Goal: Task Accomplishment & Management: Manage account settings

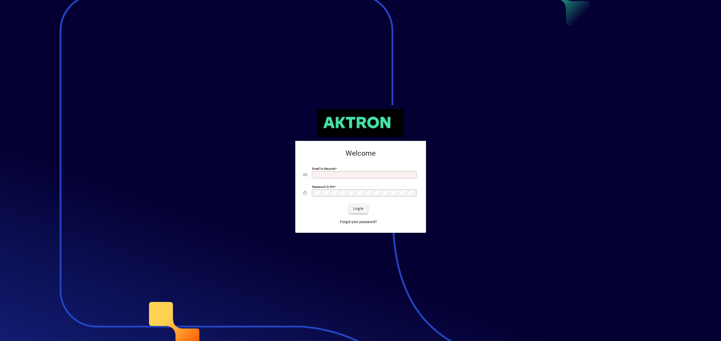
type input "**********"
click at [352, 208] on span "submit" at bounding box center [358, 209] width 19 height 12
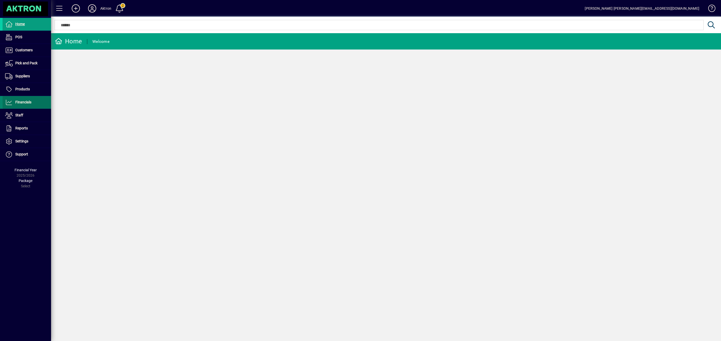
click at [21, 107] on span at bounding box center [27, 102] width 49 height 12
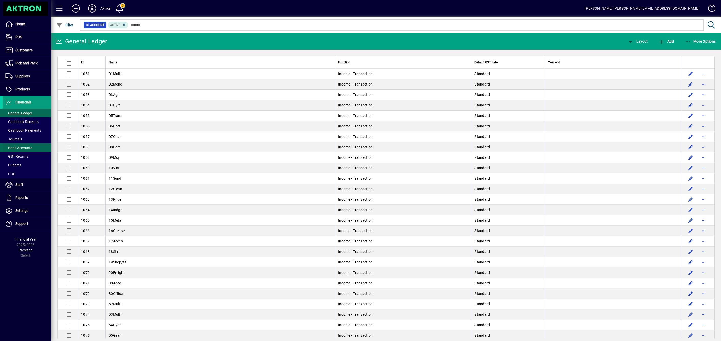
click at [20, 148] on span "Bank Accounts" at bounding box center [18, 148] width 27 height 4
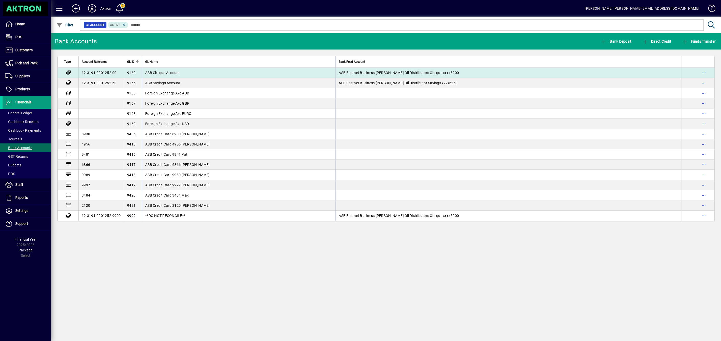
click at [217, 72] on td "ASB Cheque Account" at bounding box center [238, 73] width 193 height 10
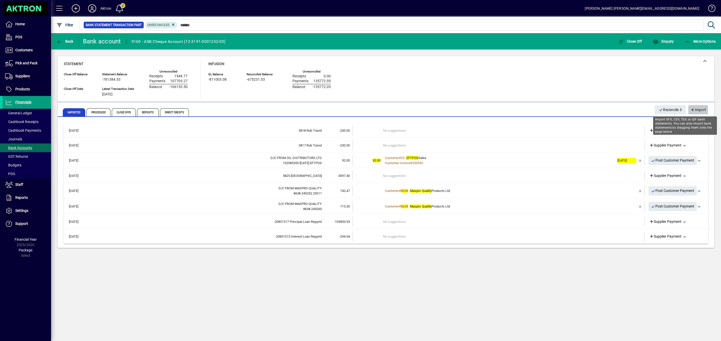
click at [696, 107] on span "Import" at bounding box center [698, 110] width 16 height 8
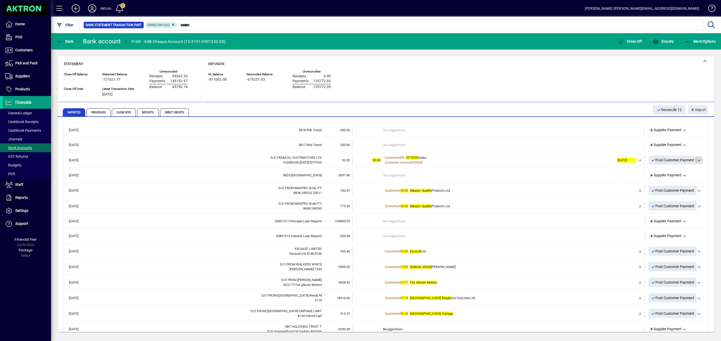
click at [696, 160] on span "button" at bounding box center [699, 160] width 12 height 12
click at [658, 159] on div at bounding box center [360, 170] width 721 height 341
click at [658, 159] on span "Post Customer Payment" at bounding box center [672, 160] width 43 height 8
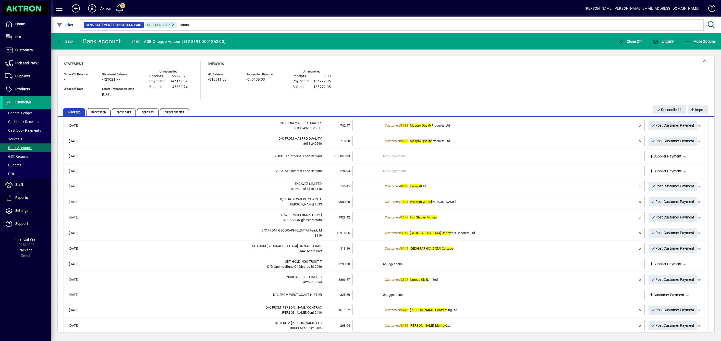
scroll to position [100, 0]
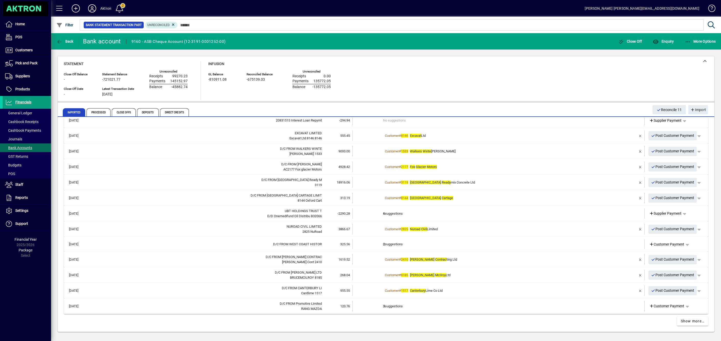
click at [410, 134] on em "Excavat" at bounding box center [415, 136] width 11 height 4
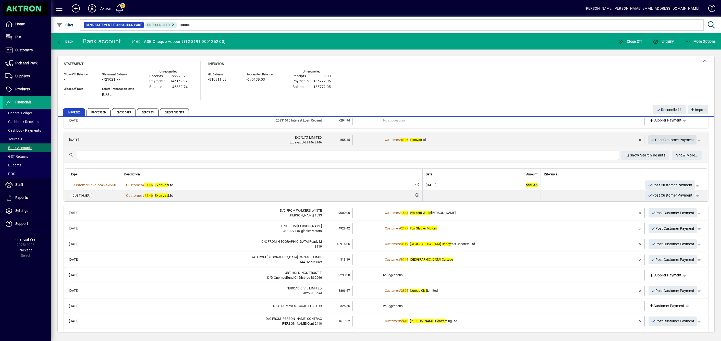
click at [673, 138] on span "Post Customer Payment" at bounding box center [672, 140] width 43 height 8
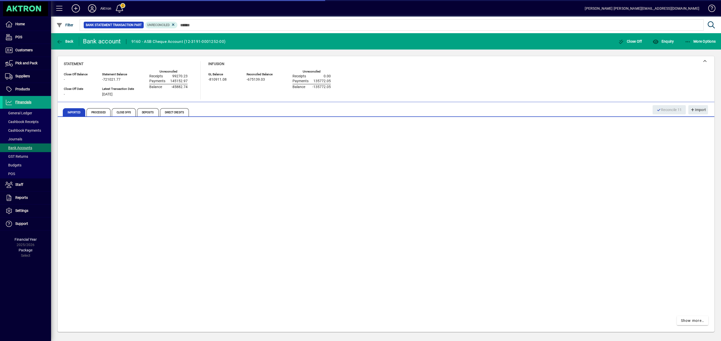
scroll to position [85, 0]
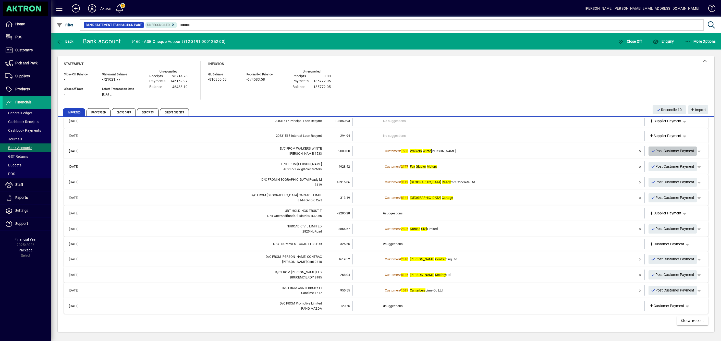
click at [657, 151] on span "Post Customer Payment" at bounding box center [672, 151] width 43 height 8
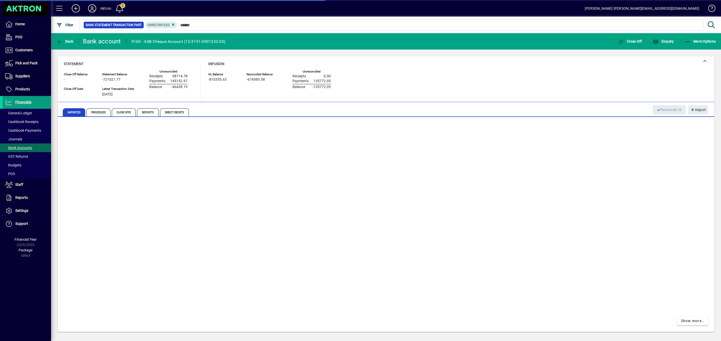
scroll to position [69, 0]
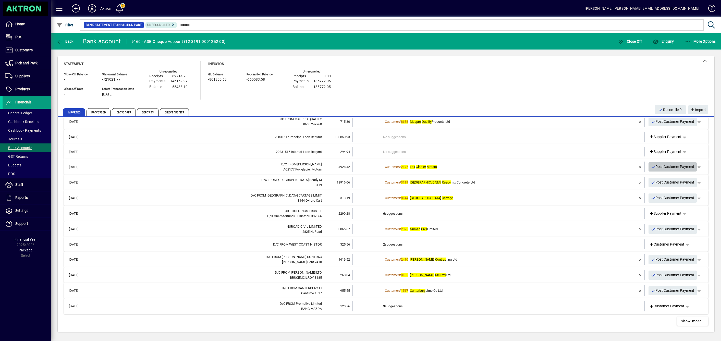
click at [662, 166] on span "Post Customer Payment" at bounding box center [672, 167] width 43 height 8
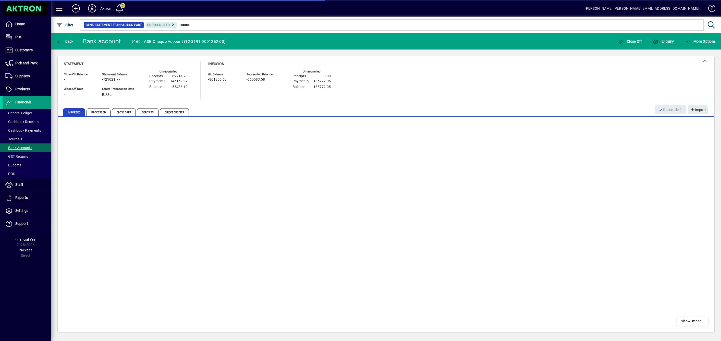
scroll to position [54, 0]
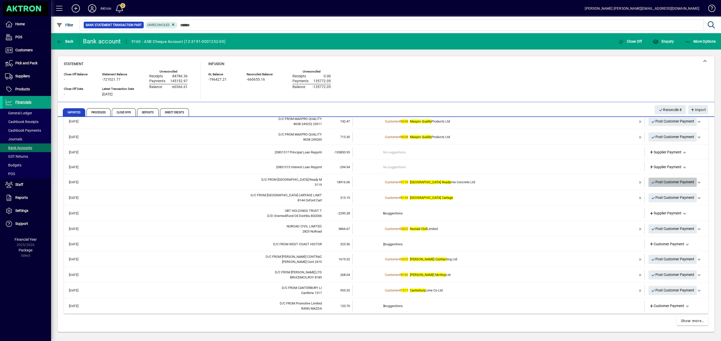
click at [667, 181] on span "Post Customer Payment" at bounding box center [672, 182] width 43 height 8
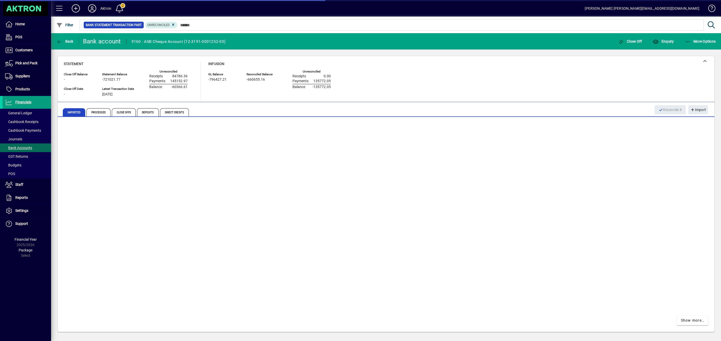
scroll to position [38, 0]
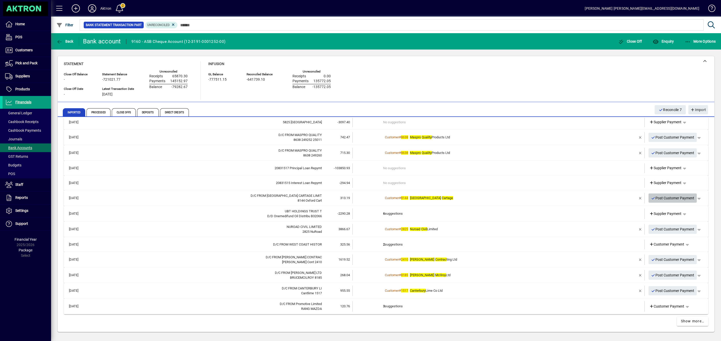
click at [668, 196] on span "Post Customer Payment" at bounding box center [672, 198] width 43 height 8
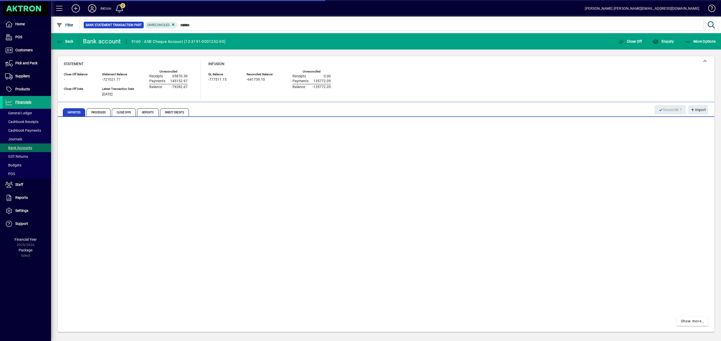
scroll to position [23, 0]
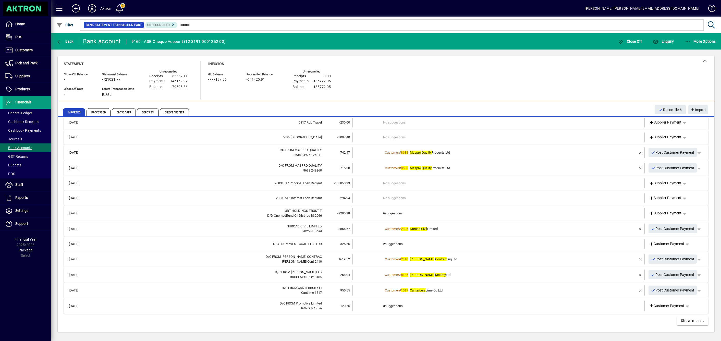
click at [390, 212] on td "6 suggestions" at bounding box center [499, 213] width 232 height 10
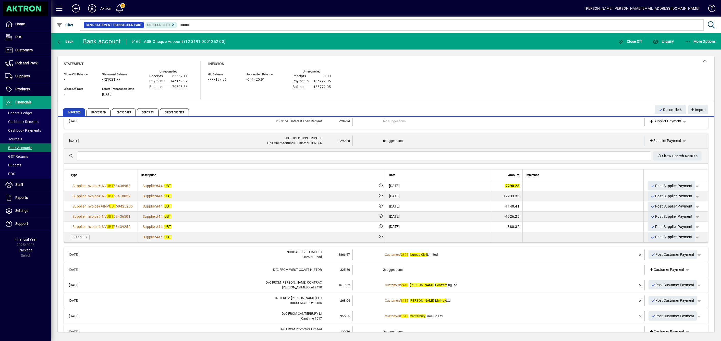
scroll to position [61, 0]
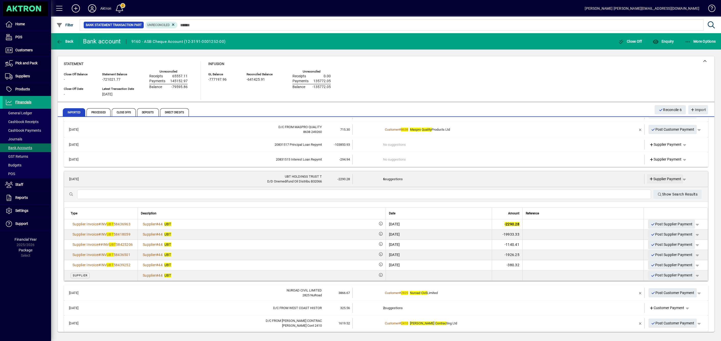
click at [649, 177] on icon at bounding box center [651, 179] width 5 height 4
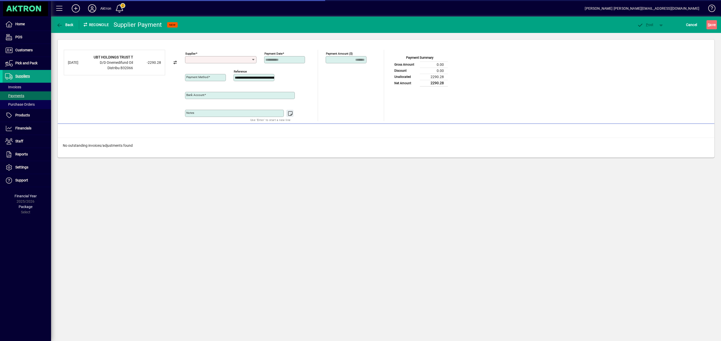
type input "**********"
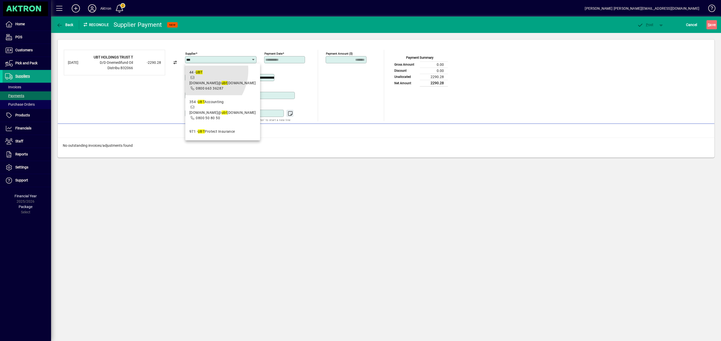
click at [196, 71] on div "44 - UBT" at bounding box center [222, 72] width 67 height 5
type input "********"
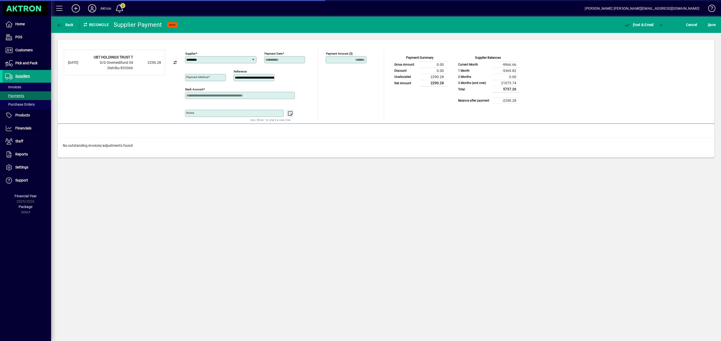
type input "**********"
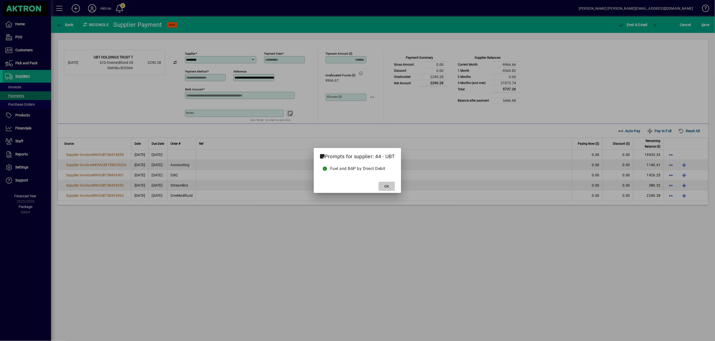
click at [391, 186] on span at bounding box center [387, 186] width 16 height 12
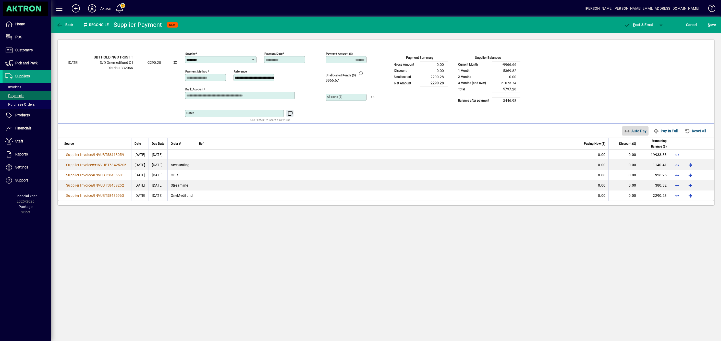
click at [634, 134] on span "Auto Pay" at bounding box center [635, 131] width 23 height 8
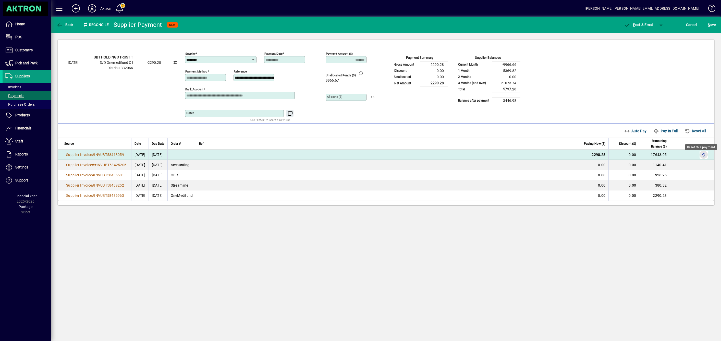
click at [705, 156] on span "button" at bounding box center [704, 155] width 12 height 12
click at [64, 26] on span "Back" at bounding box center [64, 25] width 17 height 4
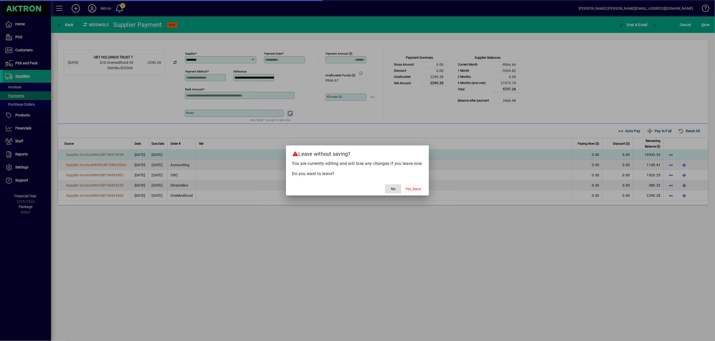
click at [413, 190] on span "Yes, leave" at bounding box center [413, 188] width 15 height 5
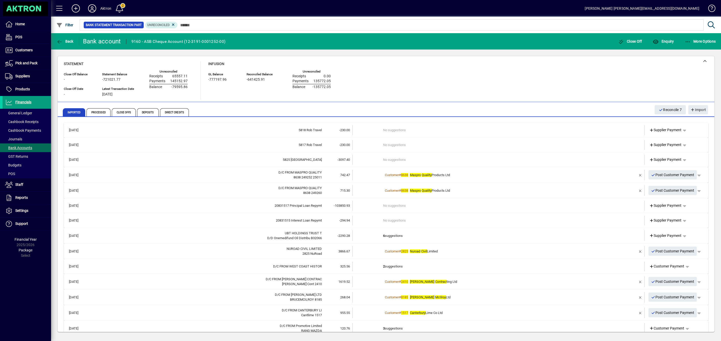
click at [391, 235] on td "6 suggestions" at bounding box center [499, 236] width 232 height 10
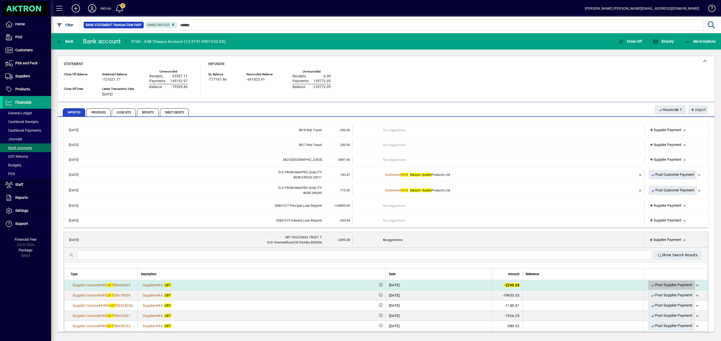
click at [659, 286] on span "Post Supplier Payment" at bounding box center [672, 285] width 42 height 8
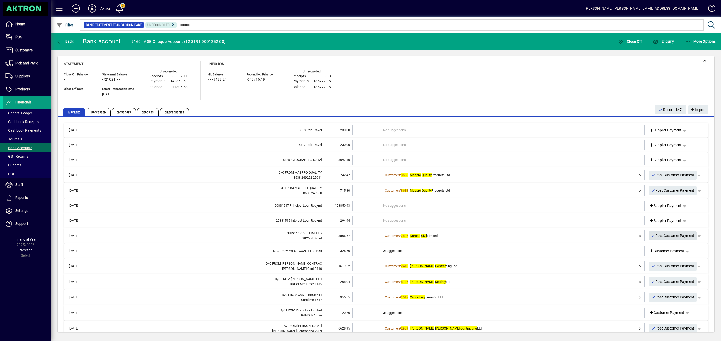
click at [670, 237] on span "Post Customer Payment" at bounding box center [672, 236] width 43 height 8
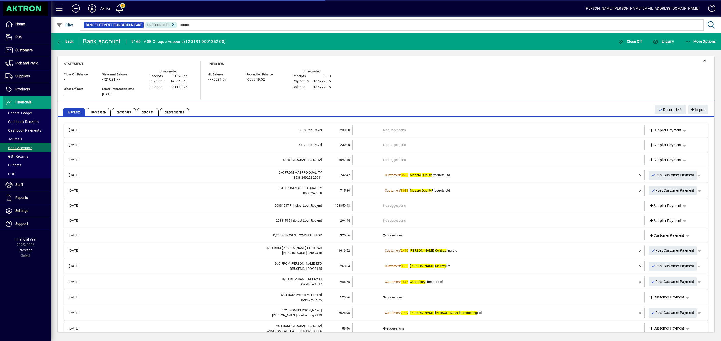
click at [393, 234] on td "2 suggestions" at bounding box center [499, 236] width 232 height 10
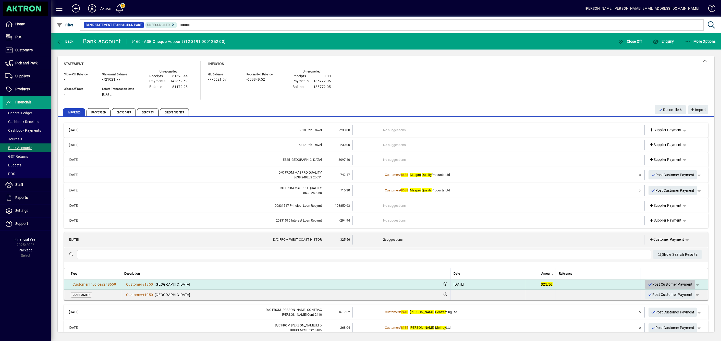
click at [659, 286] on span "Post Customer Payment" at bounding box center [670, 284] width 45 height 8
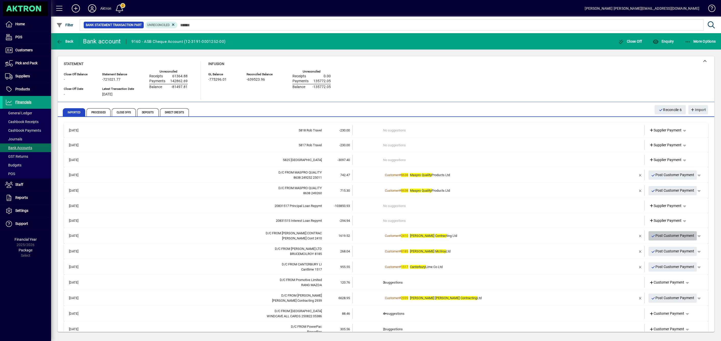
click at [667, 235] on span "Post Customer Payment" at bounding box center [672, 236] width 43 height 8
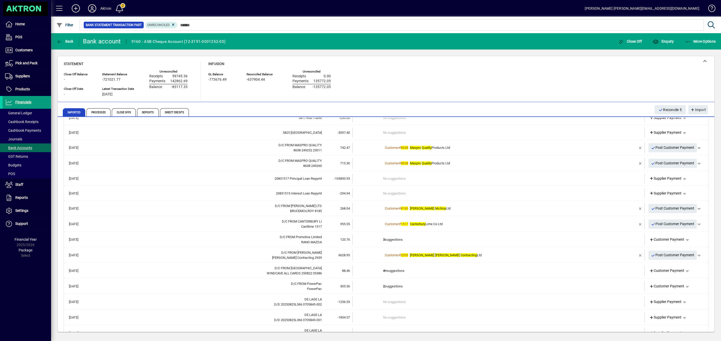
scroll to position [16, 0]
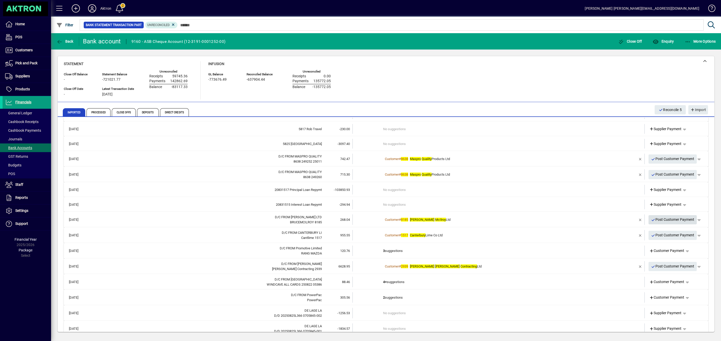
click at [664, 221] on span "Post Customer Payment" at bounding box center [672, 219] width 43 height 8
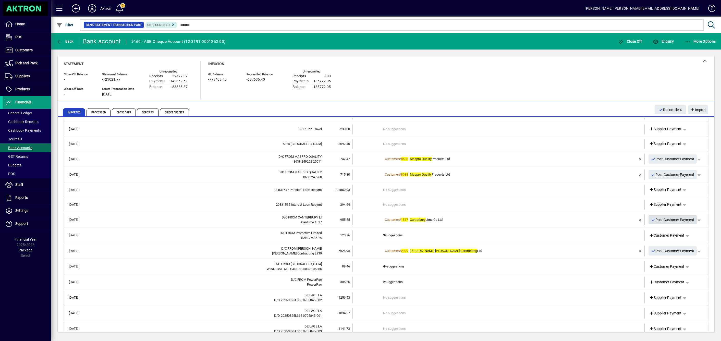
click at [665, 217] on span "Post Customer Payment" at bounding box center [672, 220] width 43 height 8
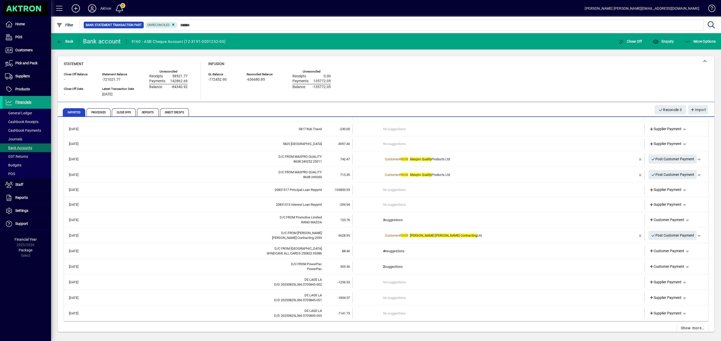
click at [385, 219] on td "3 suggestions" at bounding box center [499, 220] width 232 height 10
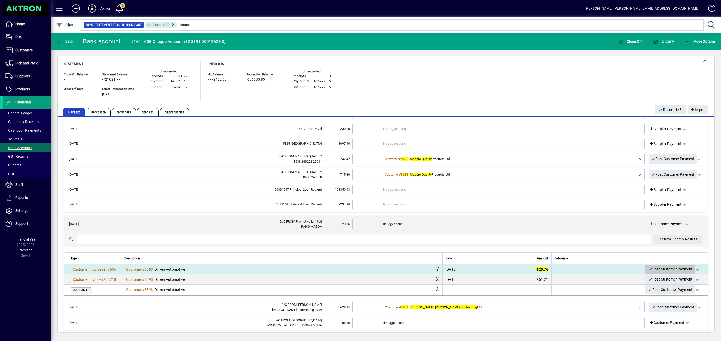
click at [660, 267] on span "Post Customer Payment" at bounding box center [670, 269] width 45 height 8
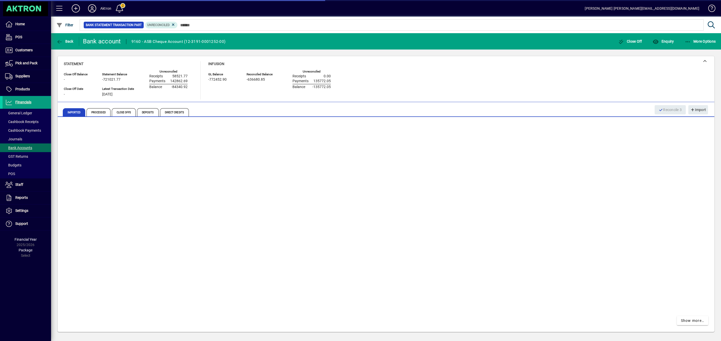
scroll to position [8, 0]
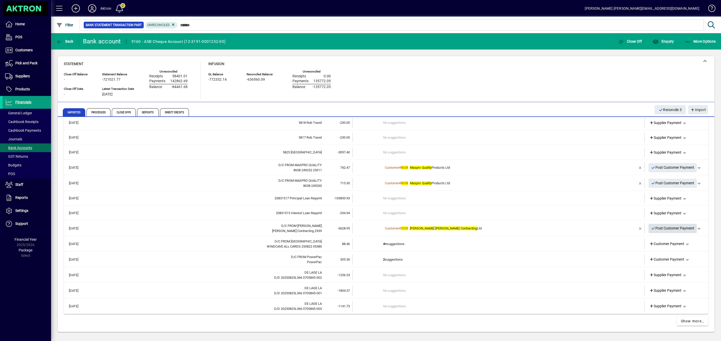
click at [670, 227] on span "Post Customer Payment" at bounding box center [672, 228] width 43 height 8
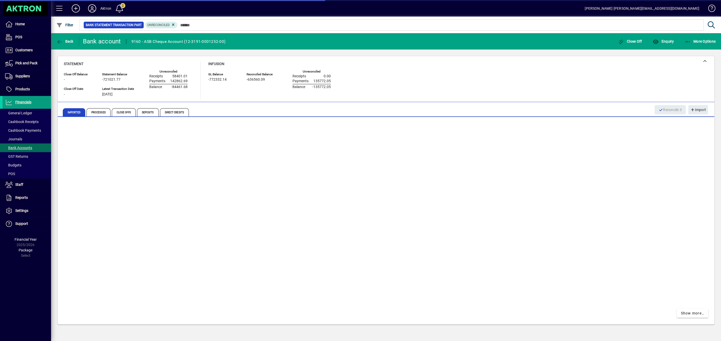
scroll to position [0, 0]
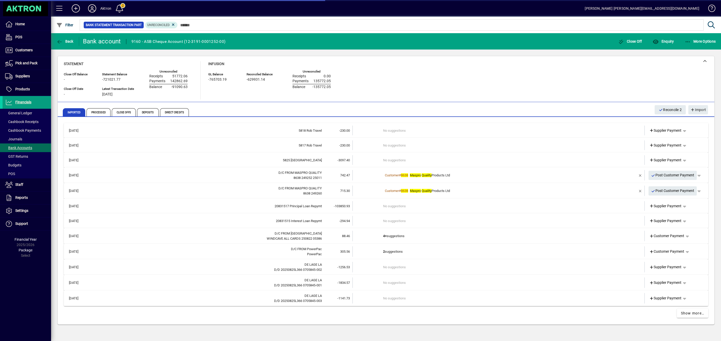
click at [391, 237] on td "4+ suggestions" at bounding box center [499, 236] width 232 height 10
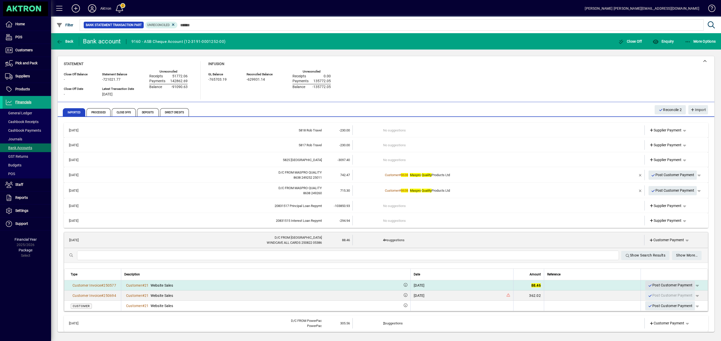
click at [664, 286] on span "Post Customer Payment" at bounding box center [670, 285] width 45 height 8
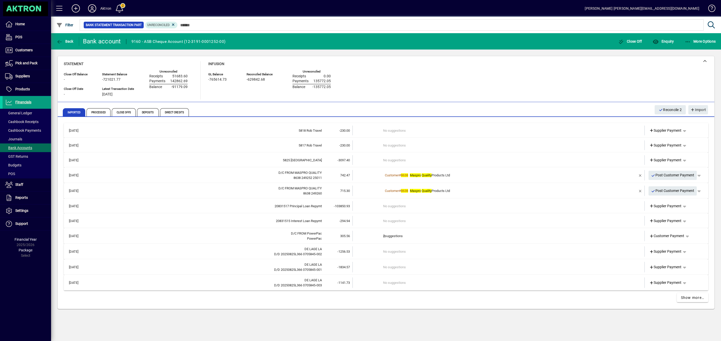
click at [393, 235] on td "2 suggestions" at bounding box center [499, 236] width 232 height 10
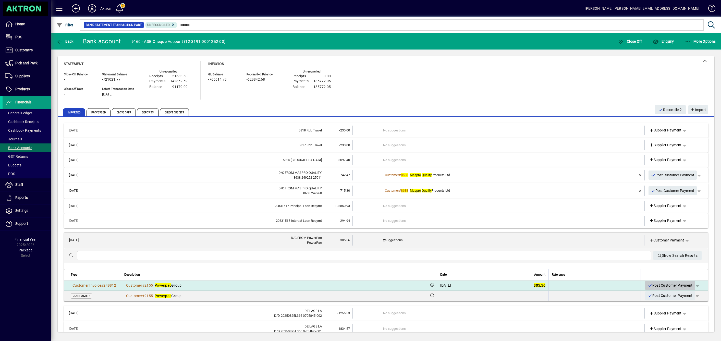
click at [652, 285] on span "Post Customer Payment" at bounding box center [670, 285] width 45 height 8
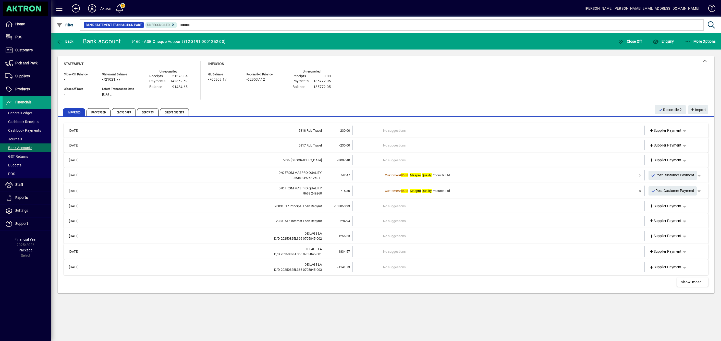
click at [317, 233] on div "DE LAGE LA" at bounding box center [206, 233] width 232 height 5
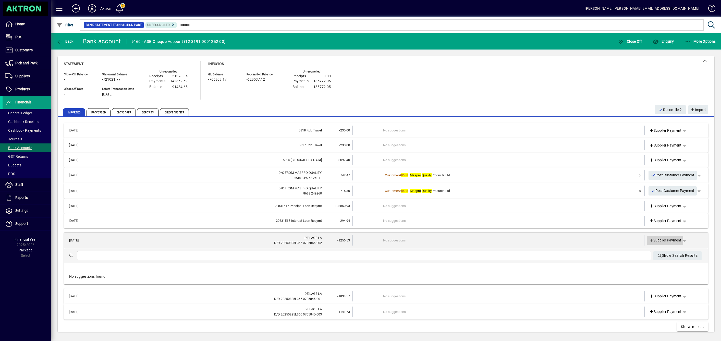
click at [647, 238] on span at bounding box center [665, 240] width 37 height 12
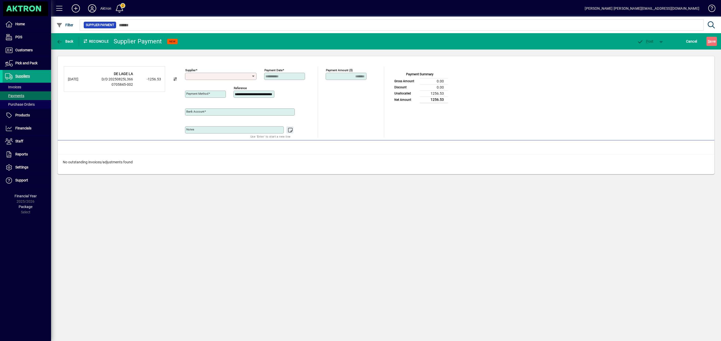
type input "**********"
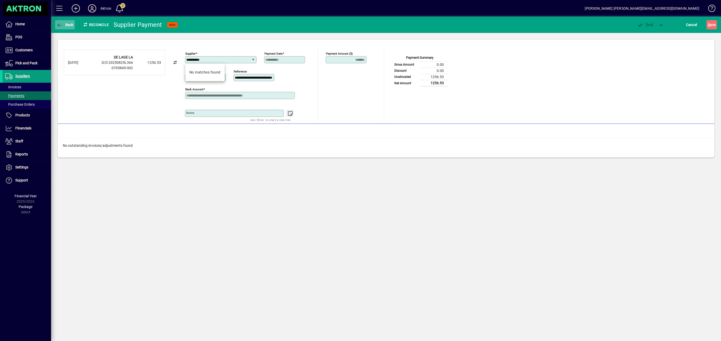
type input "**********"
click at [57, 23] on icon "button" at bounding box center [59, 25] width 6 height 5
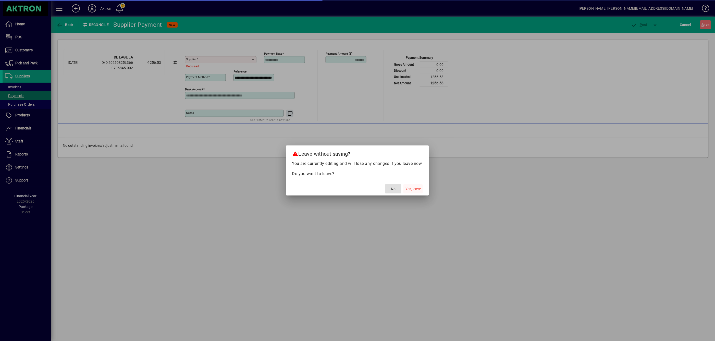
click at [408, 187] on span "Yes, leave" at bounding box center [413, 188] width 15 height 5
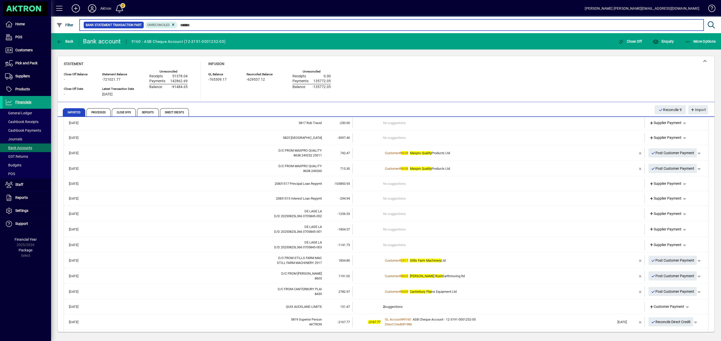
scroll to position [38, 0]
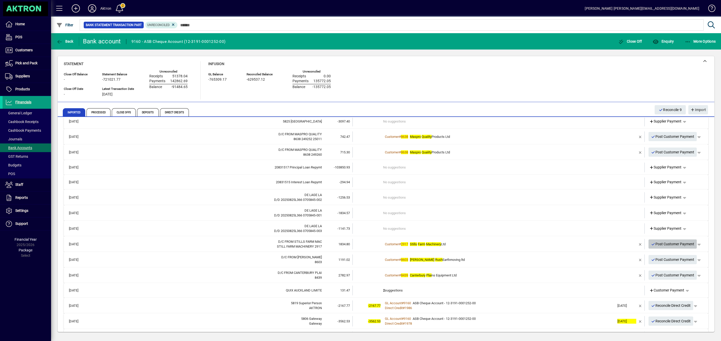
click at [661, 242] on span "Post Customer Payment" at bounding box center [672, 244] width 43 height 8
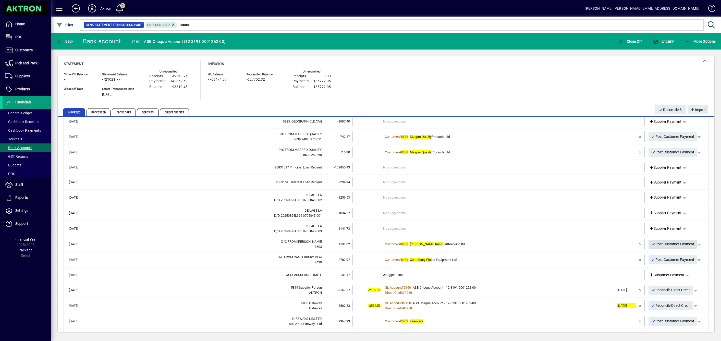
click at [661, 244] on span "Post Customer Payment" at bounding box center [672, 244] width 43 height 8
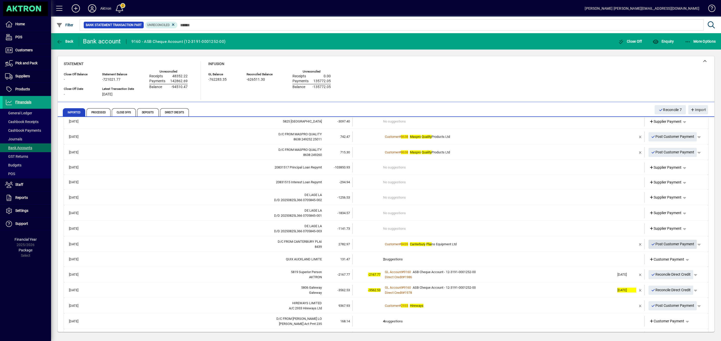
click at [674, 243] on span "Post Customer Payment" at bounding box center [672, 244] width 43 height 8
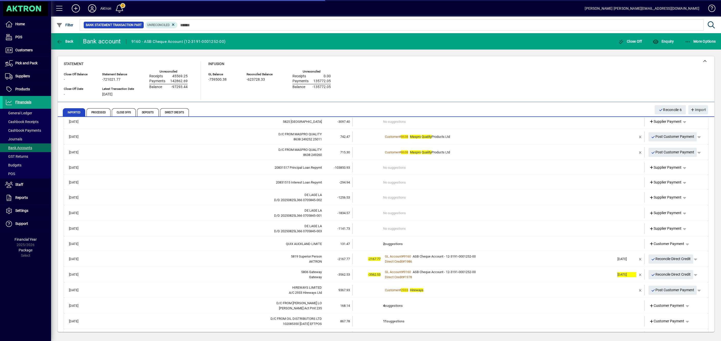
scroll to position [69, 0]
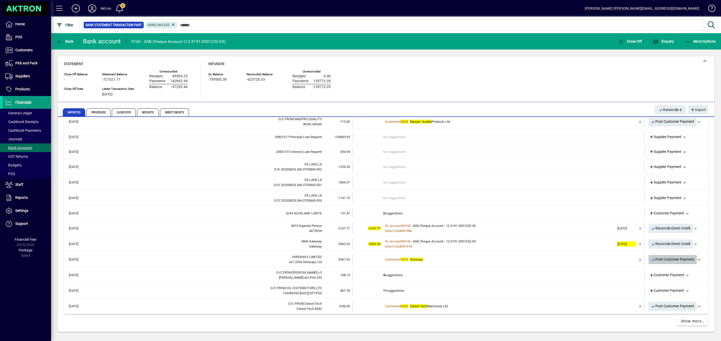
click at [657, 261] on span "Post Customer Payment" at bounding box center [672, 259] width 43 height 8
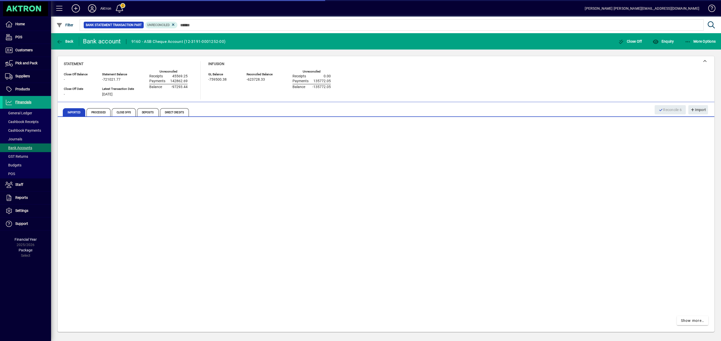
scroll to position [54, 0]
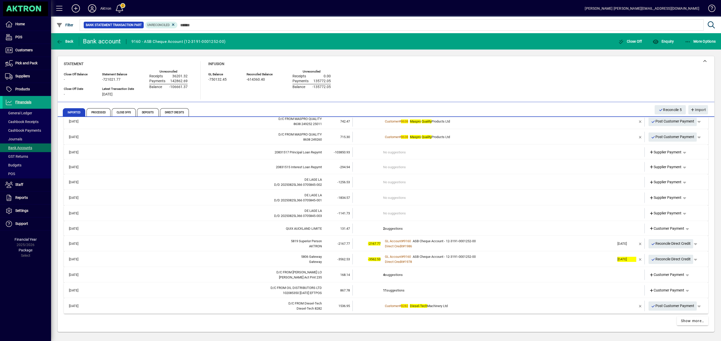
click at [393, 273] on td "4 suggestions" at bounding box center [499, 275] width 232 height 10
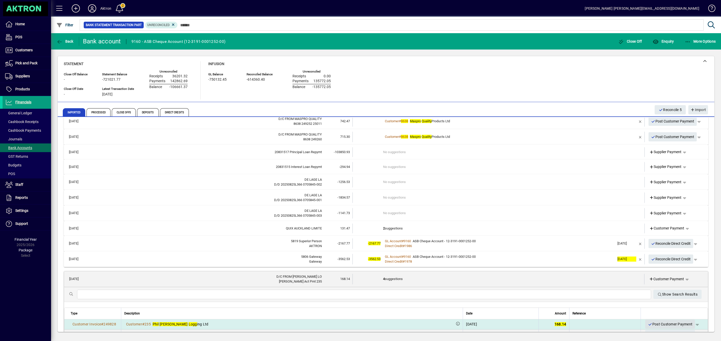
click at [655, 322] on span "Post Customer Payment" at bounding box center [670, 324] width 45 height 8
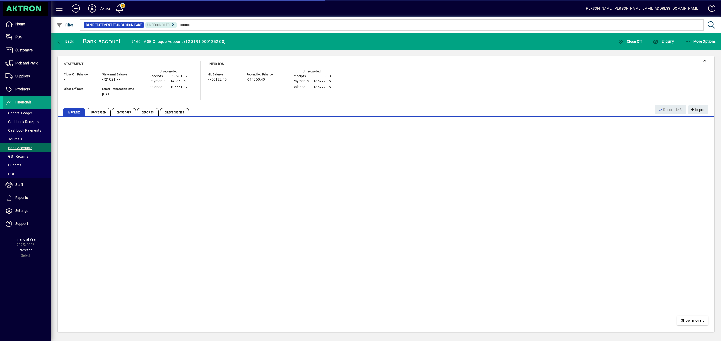
scroll to position [38, 0]
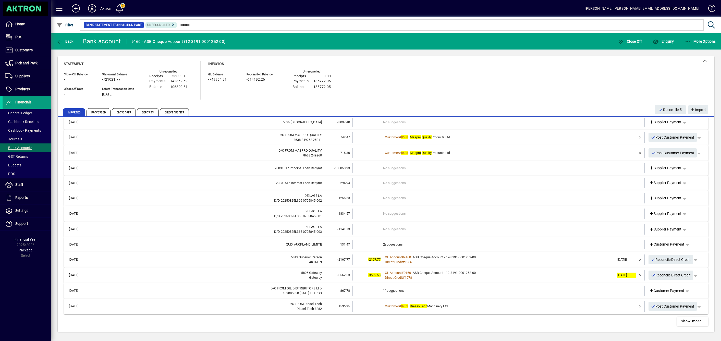
click at [393, 290] on td "11 suggestions" at bounding box center [499, 291] width 232 height 10
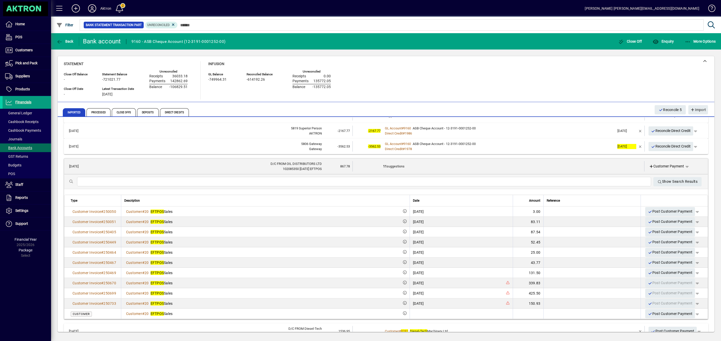
scroll to position [153, 0]
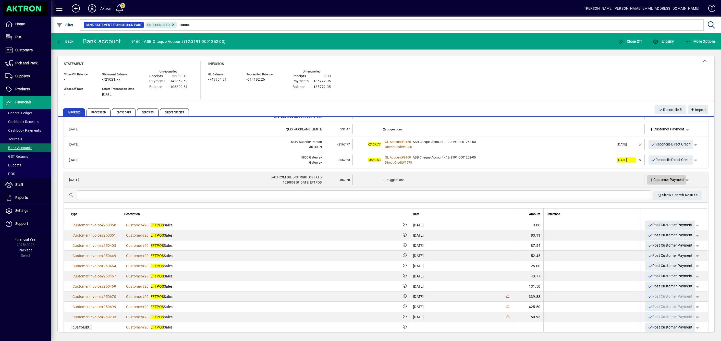
click at [649, 179] on icon at bounding box center [651, 180] width 5 height 4
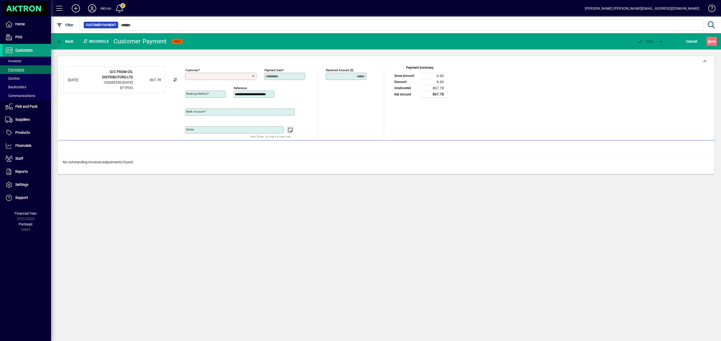
type input "**********"
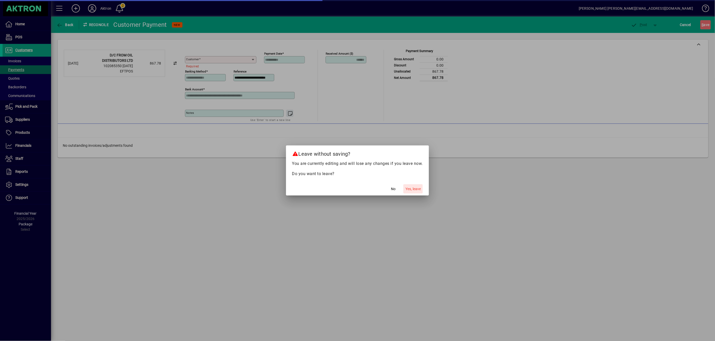
click at [417, 191] on span "Yes, leave" at bounding box center [413, 188] width 15 height 5
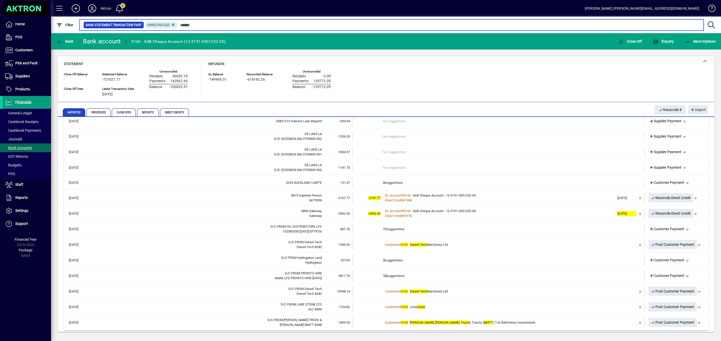
scroll to position [115, 0]
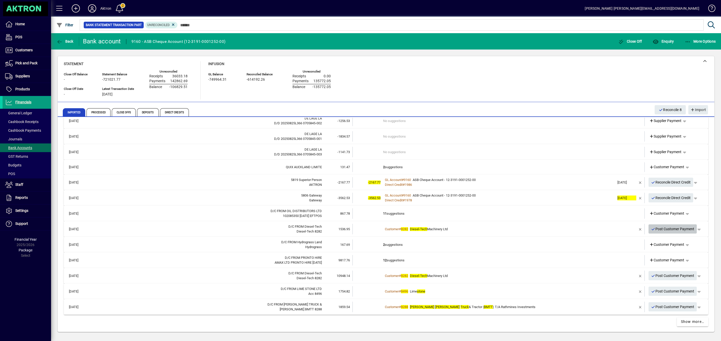
click at [663, 230] on span "Post Customer Payment" at bounding box center [672, 229] width 43 height 8
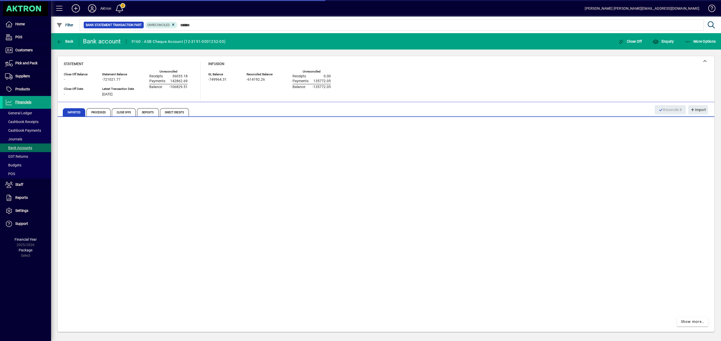
scroll to position [100, 0]
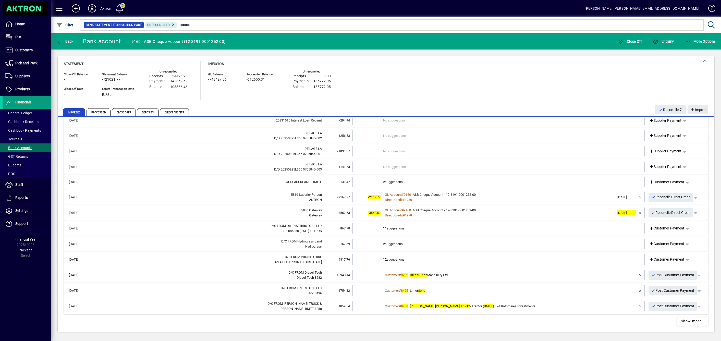
click at [386, 241] on td "2 suggestions" at bounding box center [499, 244] width 232 height 10
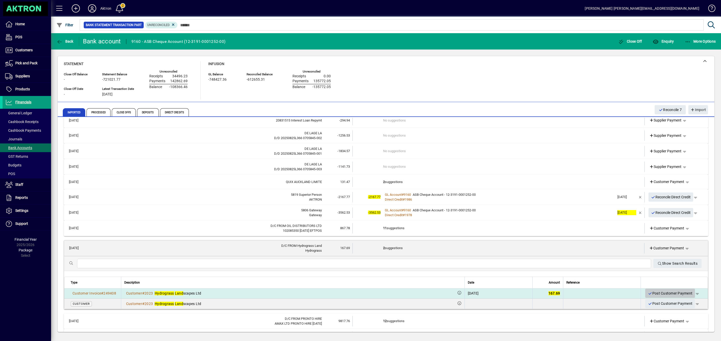
click at [654, 293] on span "Post Customer Payment" at bounding box center [670, 293] width 45 height 8
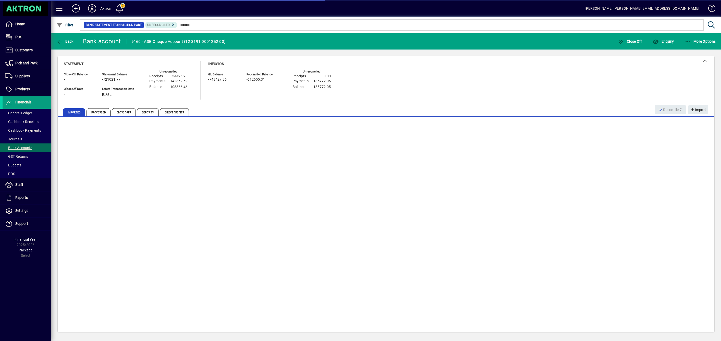
scroll to position [85, 0]
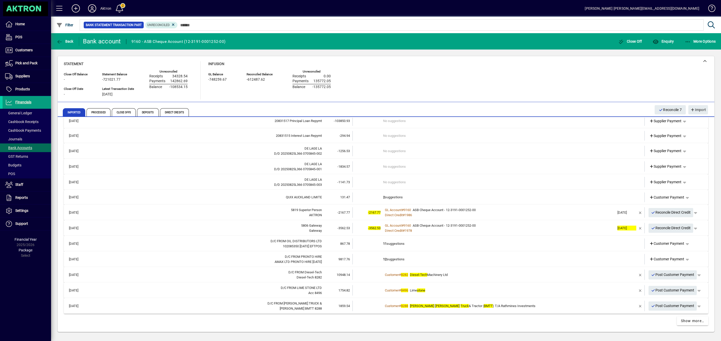
click at [393, 257] on td "12 suggestions" at bounding box center [499, 259] width 232 height 10
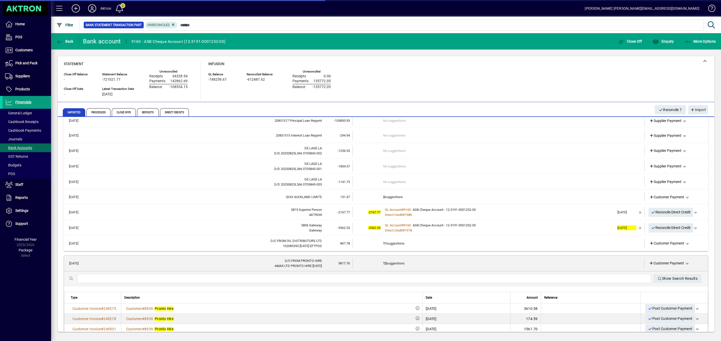
scroll to position [161, 0]
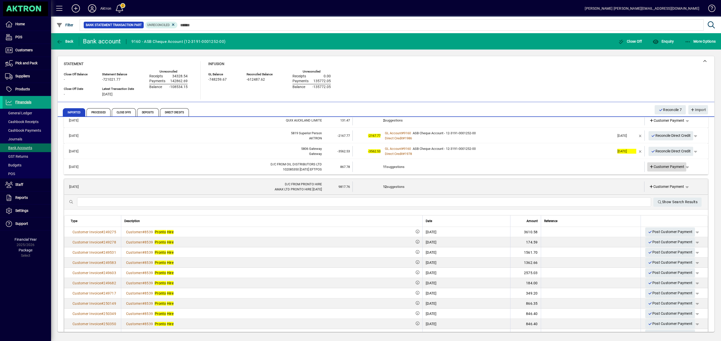
click at [649, 168] on icon at bounding box center [651, 167] width 5 height 4
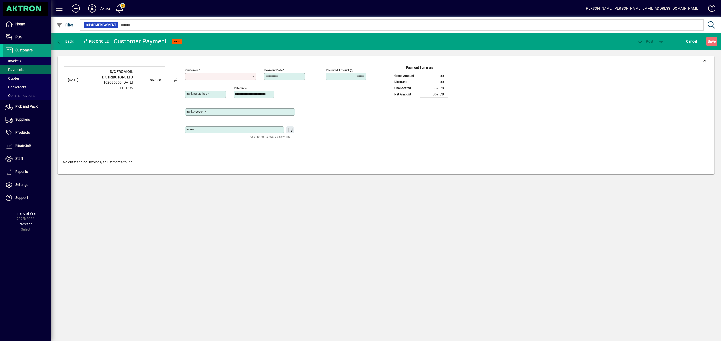
type input "**********"
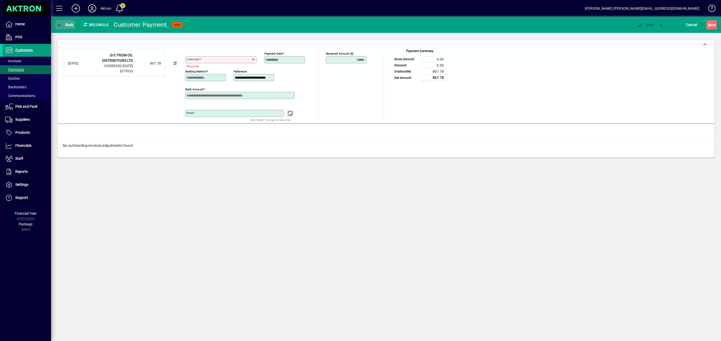
click at [62, 24] on icon "button" at bounding box center [59, 25] width 6 height 5
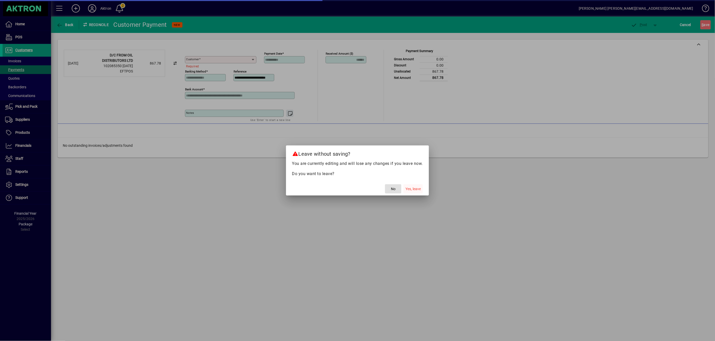
click at [412, 189] on span "Yes, leave" at bounding box center [413, 188] width 15 height 5
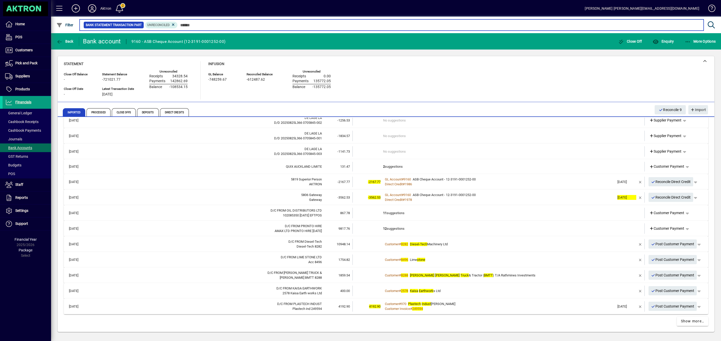
scroll to position [116, 0]
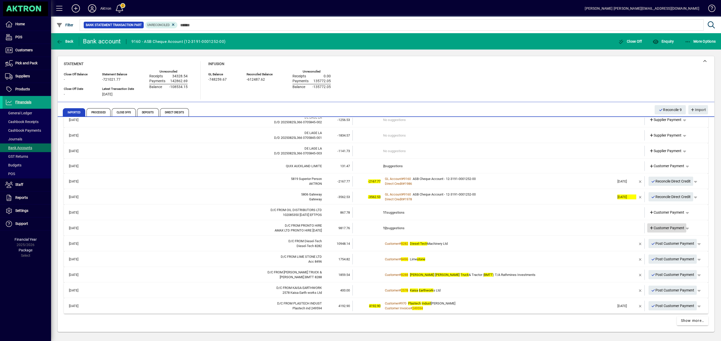
click at [649, 227] on icon at bounding box center [651, 228] width 5 height 4
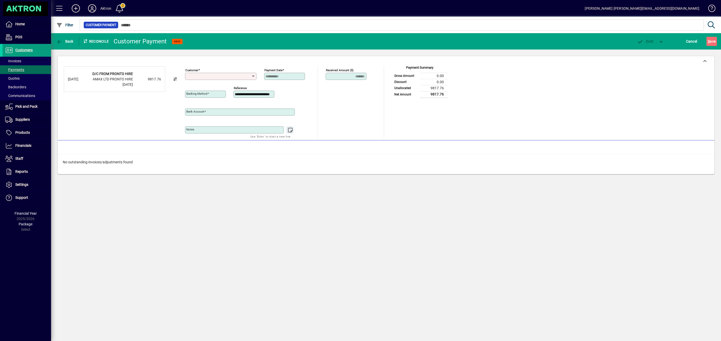
type input "**********"
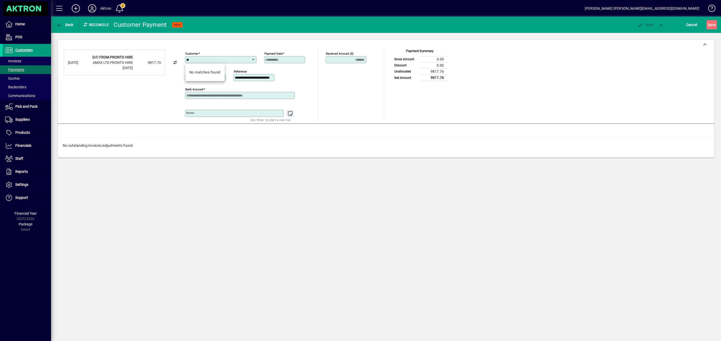
type input "*"
click at [214, 75] on span "8539 - Pronto Hire bailey@ pronto hire.co.nz 0800 776 686" at bounding box center [225, 80] width 72 height 21
type input "**********"
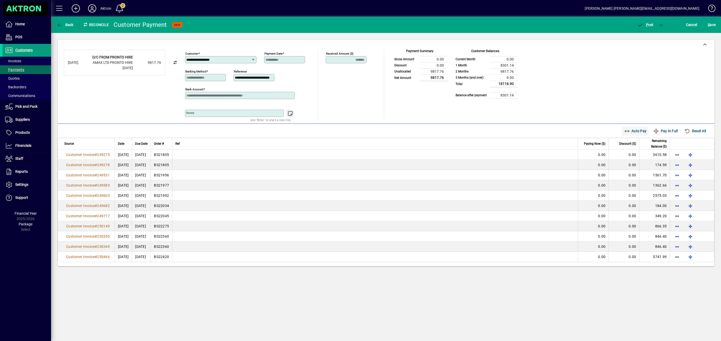
click at [637, 130] on span "Auto Pay" at bounding box center [635, 131] width 23 height 8
click at [661, 24] on span "button" at bounding box center [661, 25] width 12 height 12
click at [661, 24] on div at bounding box center [360, 170] width 721 height 341
click at [651, 26] on span "P ost" at bounding box center [645, 25] width 17 height 4
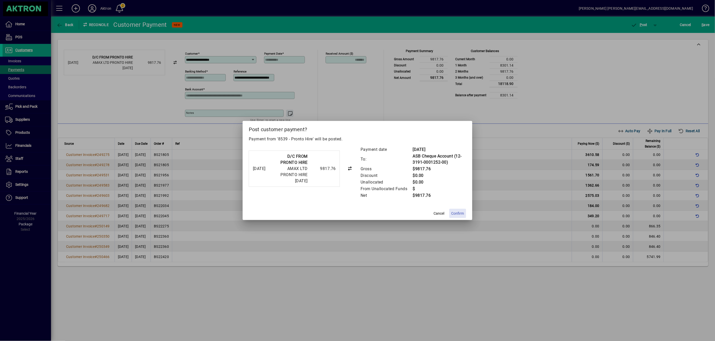
click at [459, 214] on span "Confirm" at bounding box center [458, 213] width 13 height 5
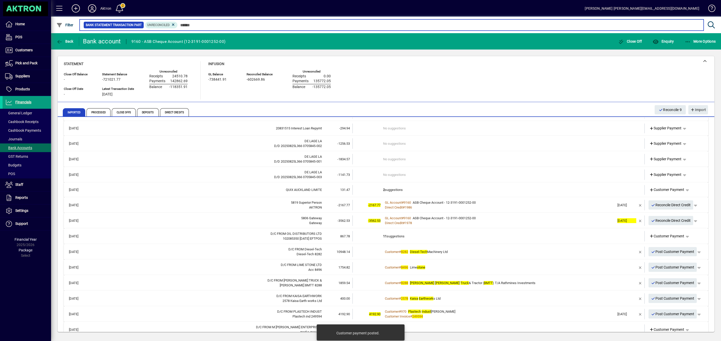
scroll to position [115, 0]
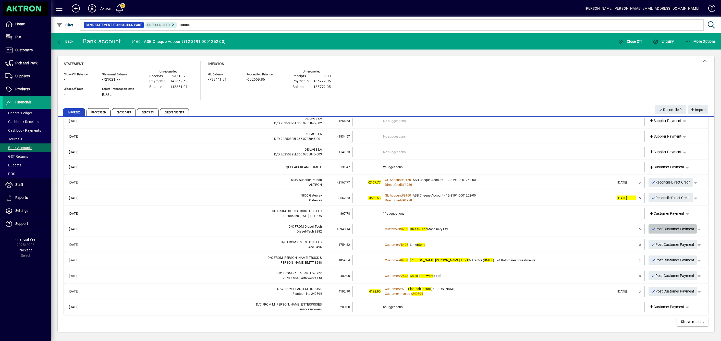
click at [667, 229] on span "Post Customer Payment" at bounding box center [672, 229] width 43 height 8
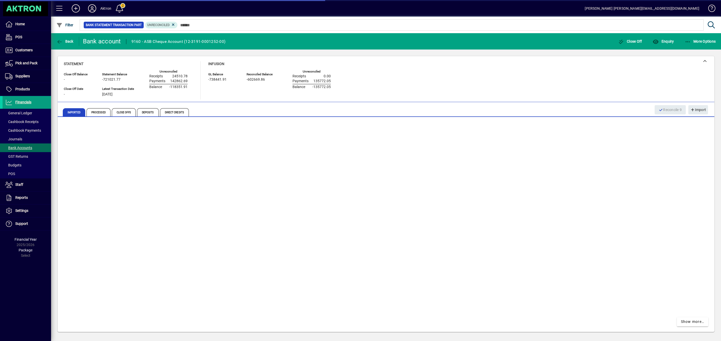
scroll to position [100, 0]
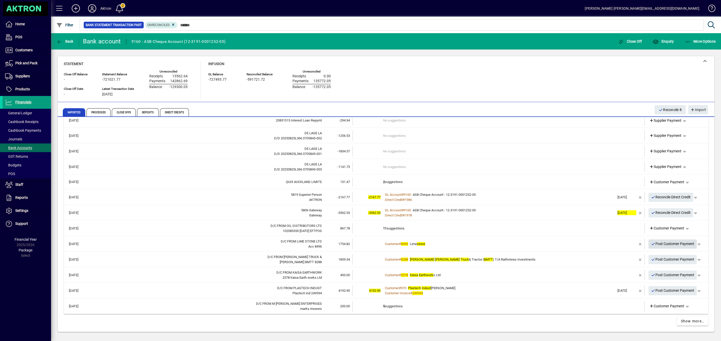
click at [661, 242] on span "Post Customer Payment" at bounding box center [672, 244] width 43 height 8
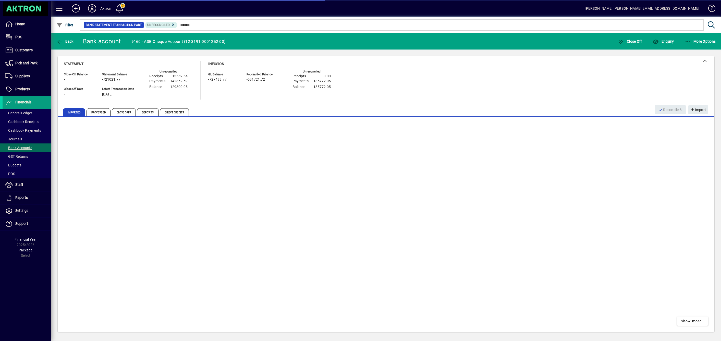
scroll to position [85, 0]
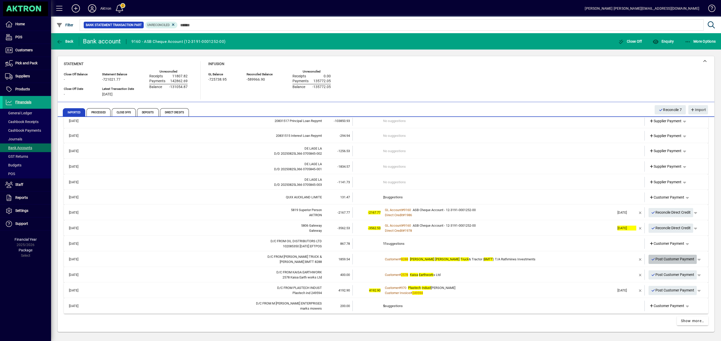
click at [667, 260] on span "Post Customer Payment" at bounding box center [672, 259] width 43 height 8
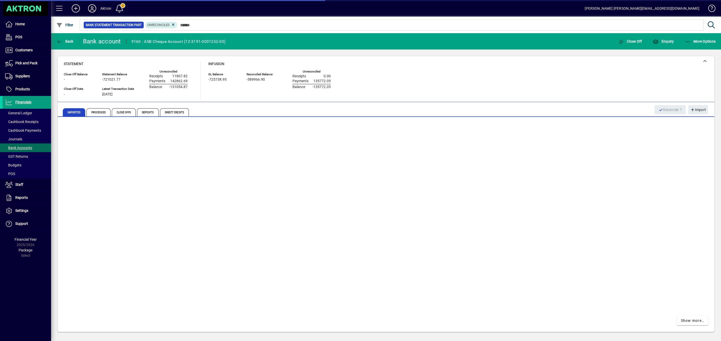
scroll to position [69, 0]
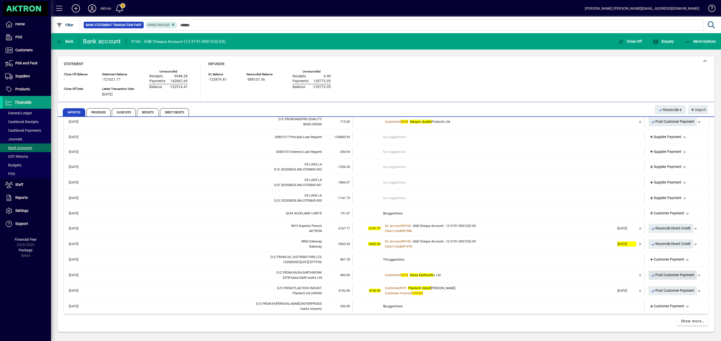
click at [664, 272] on span "Post Customer Payment" at bounding box center [672, 275] width 43 height 8
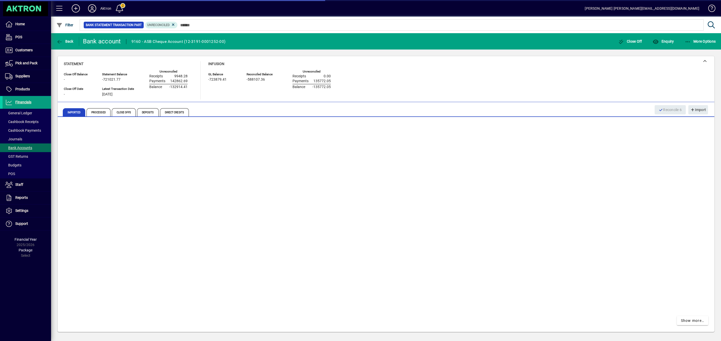
scroll to position [54, 0]
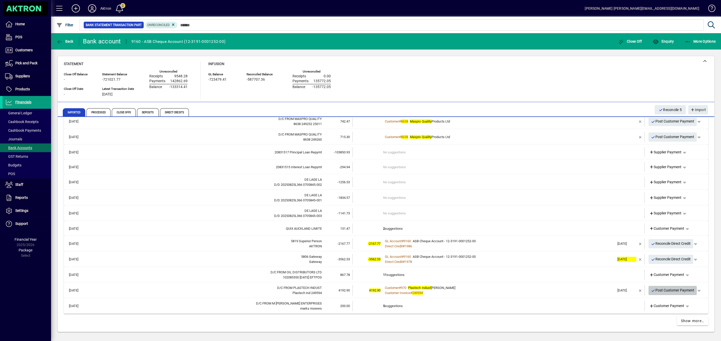
click at [665, 289] on span "Post Customer Payment" at bounding box center [672, 290] width 43 height 8
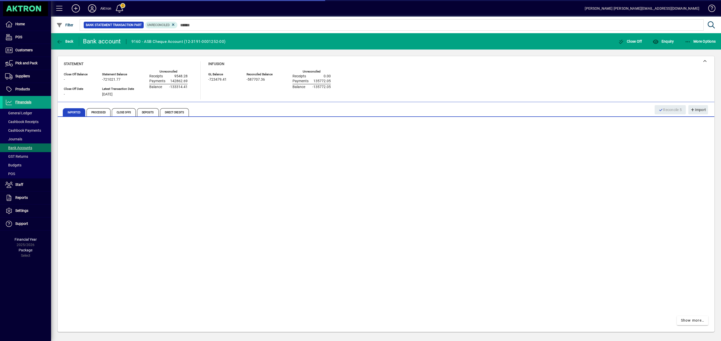
scroll to position [38, 0]
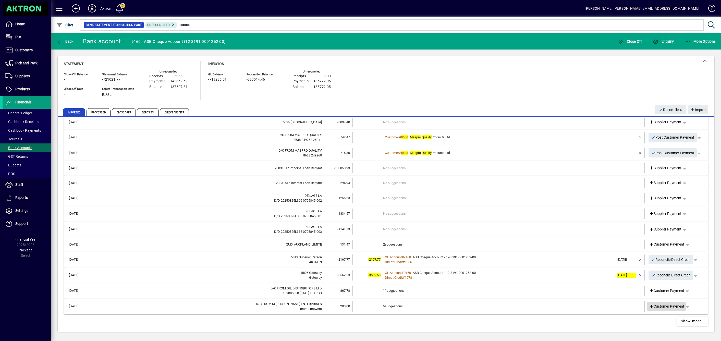
click at [649, 306] on icon at bounding box center [651, 307] width 5 height 4
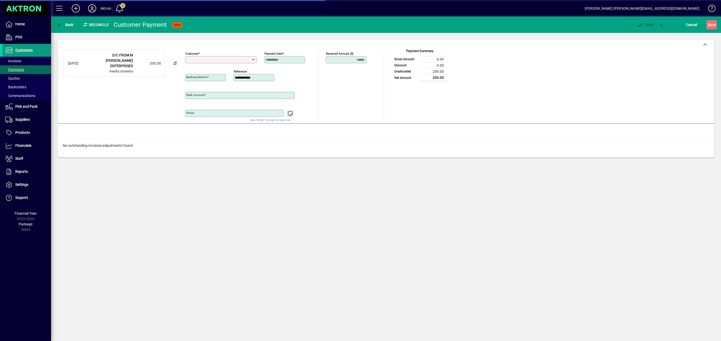
type input "**********"
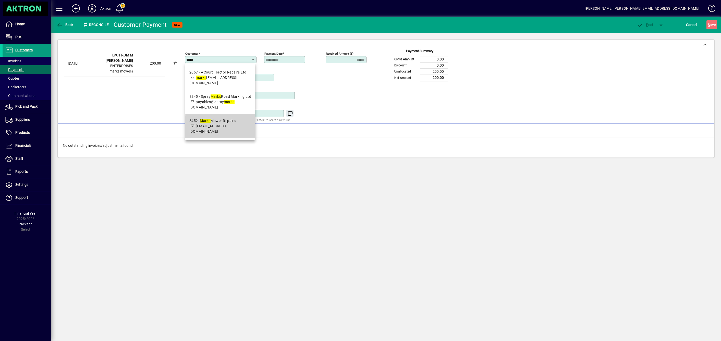
click at [212, 118] on div "8452 - Marks Mower Repairs" at bounding box center [220, 120] width 62 height 5
type input "**********"
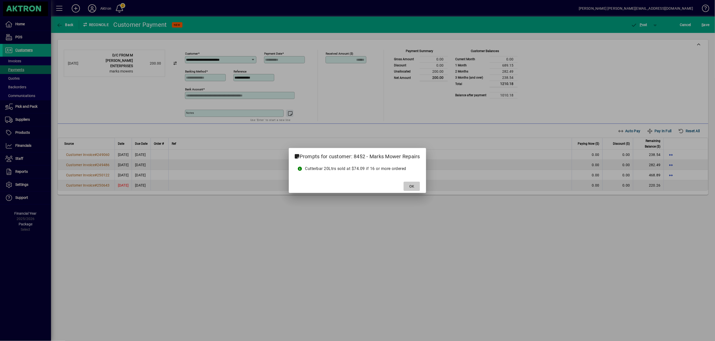
click at [417, 186] on span at bounding box center [412, 186] width 16 height 12
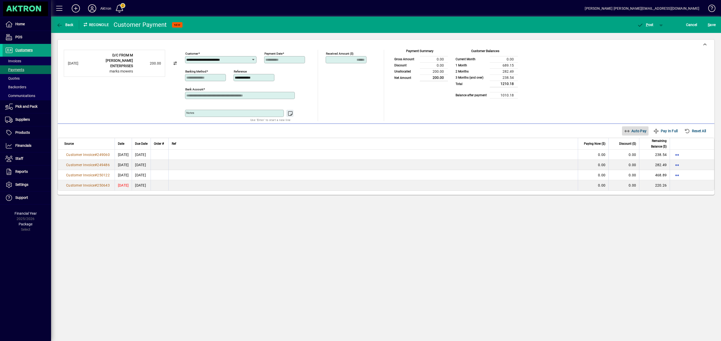
click at [638, 135] on span "Auto Pay" at bounding box center [635, 131] width 23 height 8
click at [59, 23] on icon "button" at bounding box center [59, 25] width 6 height 5
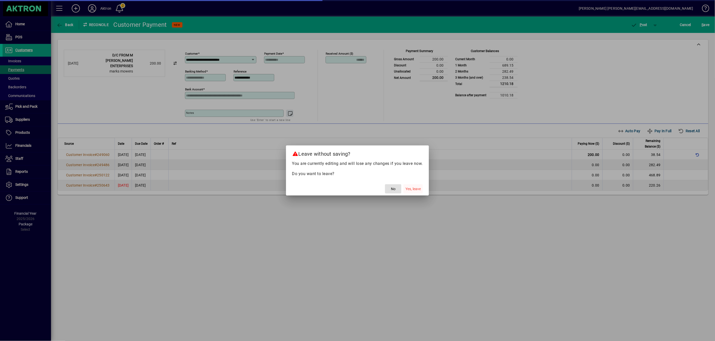
click at [414, 192] on span "button" at bounding box center [413, 189] width 19 height 12
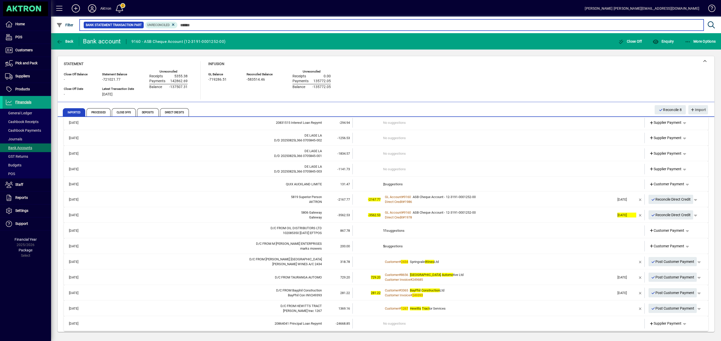
scroll to position [115, 0]
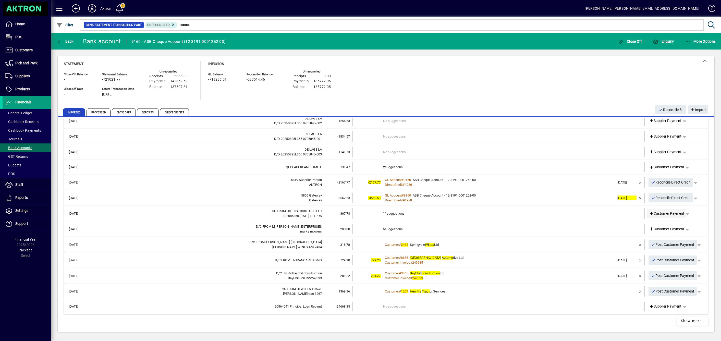
click at [649, 213] on icon at bounding box center [651, 214] width 5 height 4
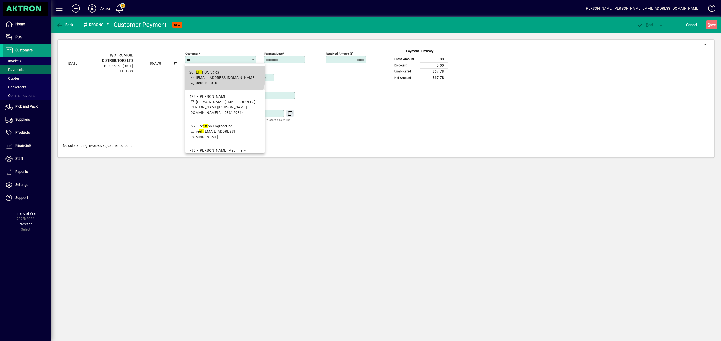
click at [215, 73] on div "20 - EFT POS Sales" at bounding box center [224, 72] width 71 height 5
type input "**********"
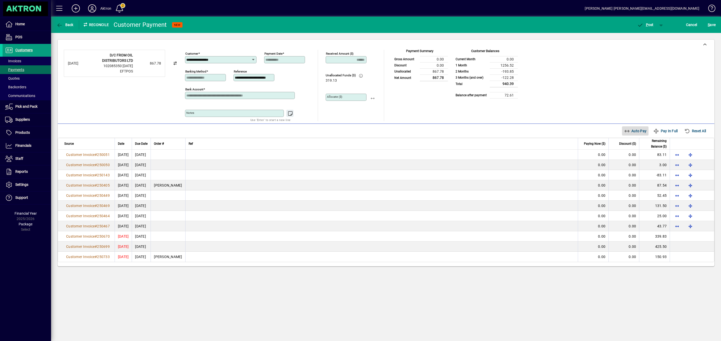
click at [636, 132] on span "Auto Pay" at bounding box center [635, 131] width 23 height 8
click at [63, 24] on span "Back" at bounding box center [64, 25] width 17 height 4
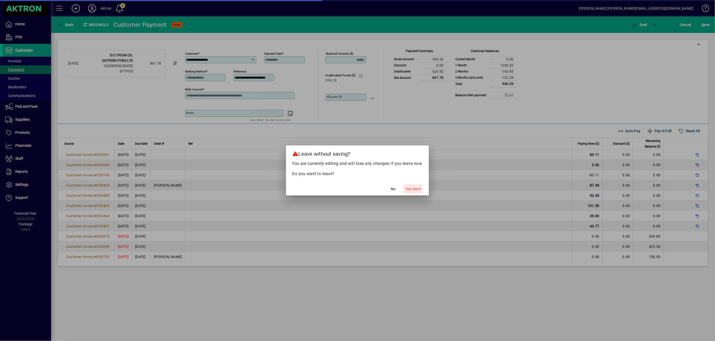
click at [410, 189] on span "Yes, leave" at bounding box center [413, 188] width 15 height 5
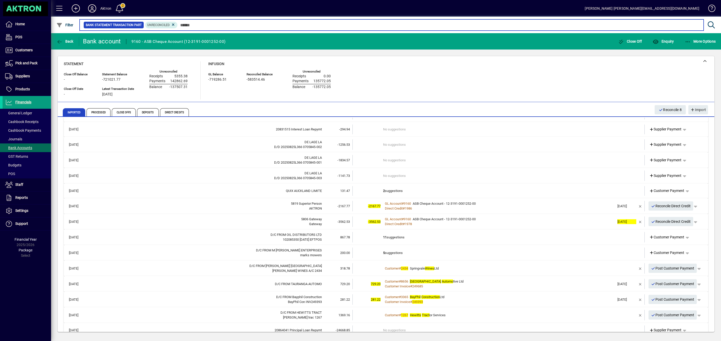
scroll to position [115, 0]
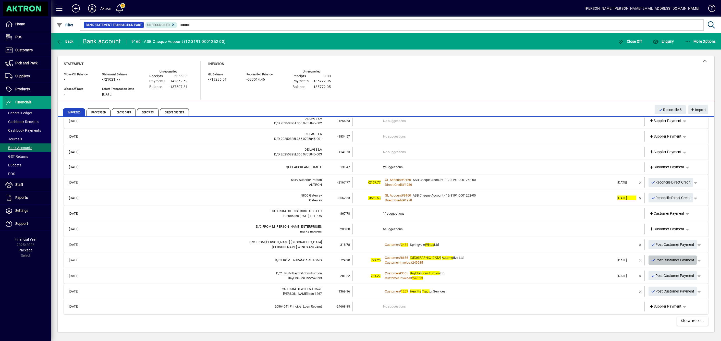
click at [671, 261] on span "Post Customer Payment" at bounding box center [672, 260] width 43 height 8
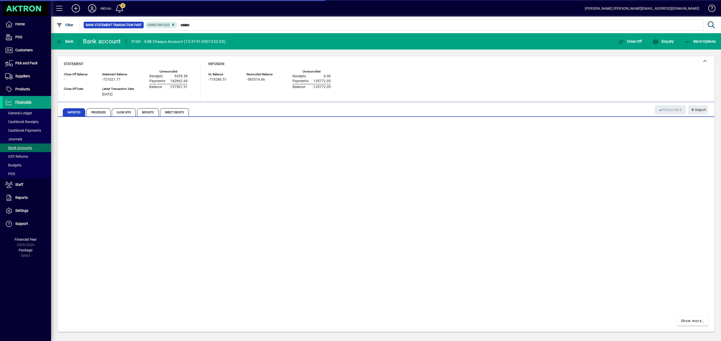
scroll to position [99, 0]
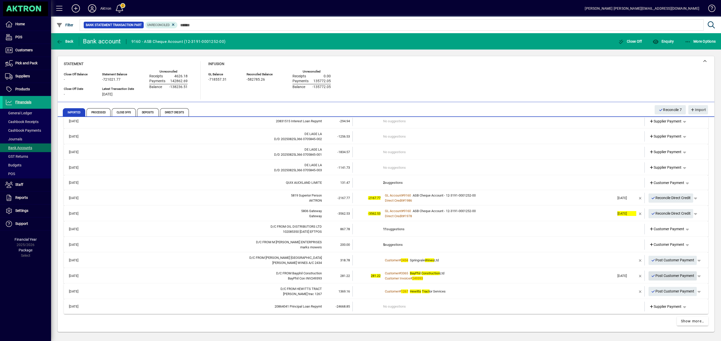
click at [666, 277] on span "Post Customer Payment" at bounding box center [672, 276] width 43 height 8
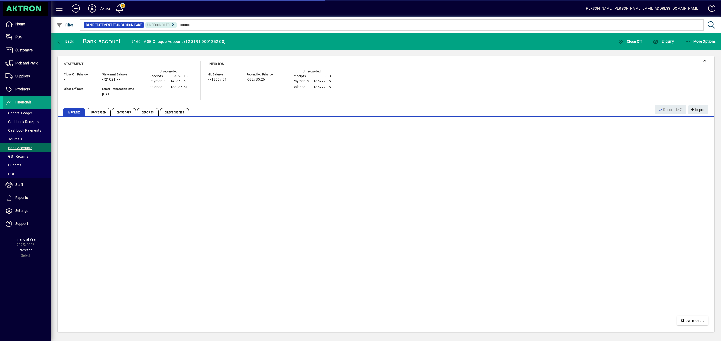
scroll to position [84, 0]
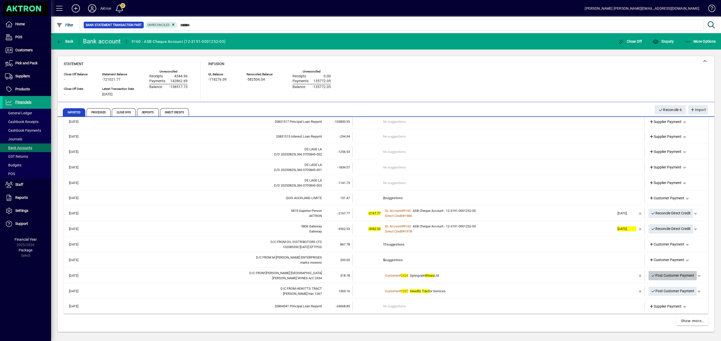
click at [659, 276] on span "Post Customer Payment" at bounding box center [672, 275] width 43 height 8
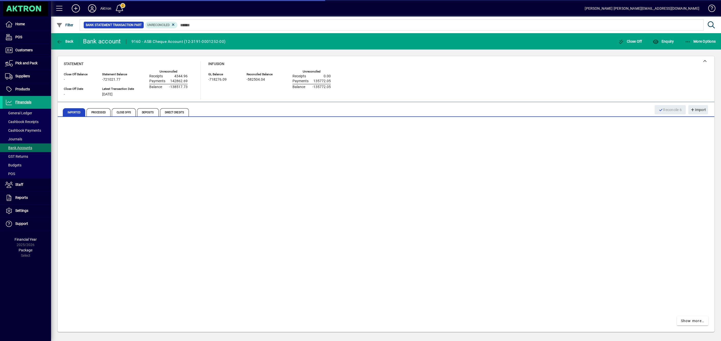
scroll to position [68, 0]
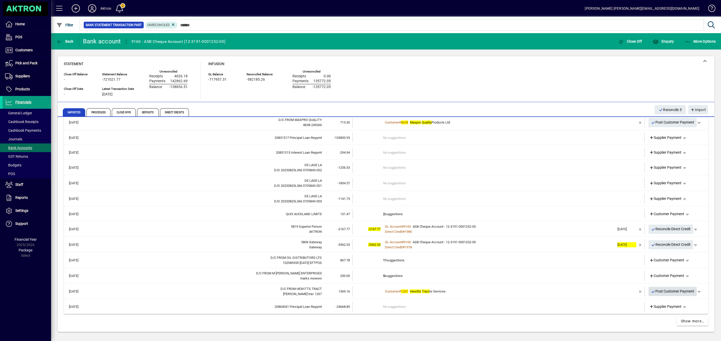
click at [660, 290] on span "Post Customer Payment" at bounding box center [672, 291] width 43 height 8
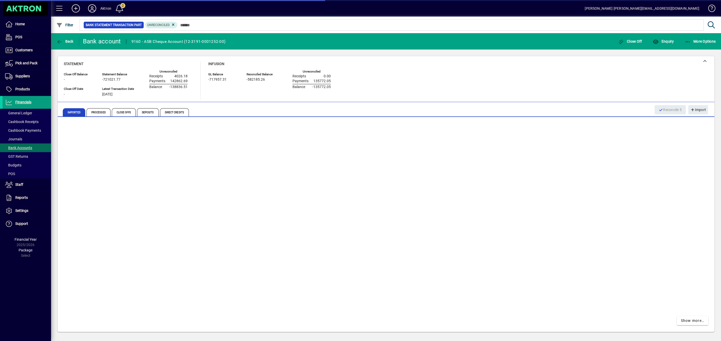
scroll to position [53, 0]
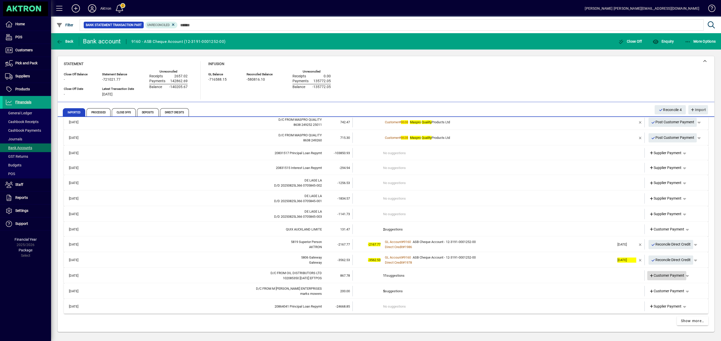
click at [649, 276] on icon at bounding box center [651, 276] width 5 height 4
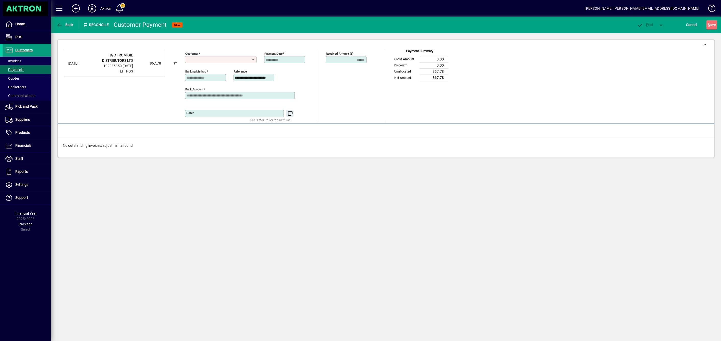
click at [252, 58] on icon at bounding box center [253, 60] width 4 height 4
click at [212, 70] on div "20 - EFTP OS Sales" at bounding box center [204, 72] width 31 height 5
type input "**********"
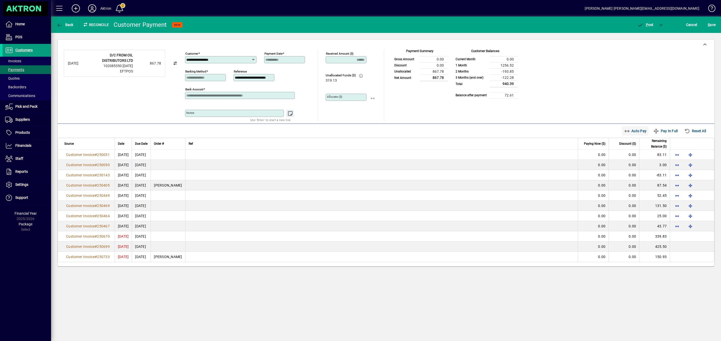
click at [631, 131] on span "Auto Pay" at bounding box center [635, 131] width 23 height 8
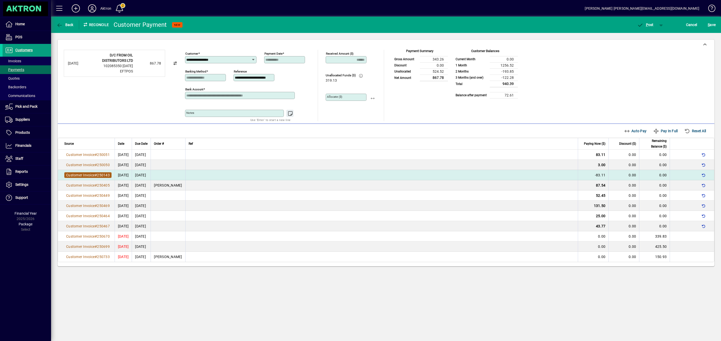
click at [98, 177] on span "250143" at bounding box center [103, 175] width 13 height 4
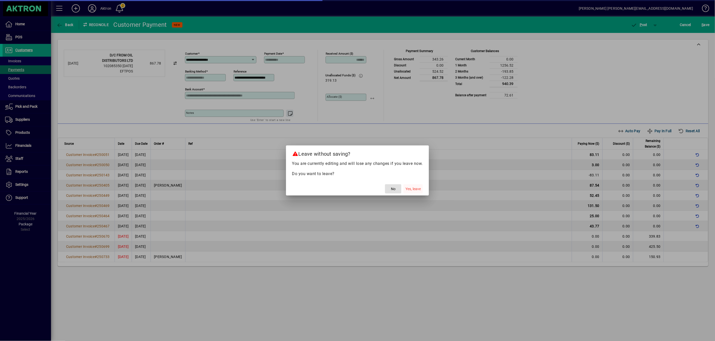
click at [417, 188] on span "Yes, leave" at bounding box center [413, 188] width 15 height 5
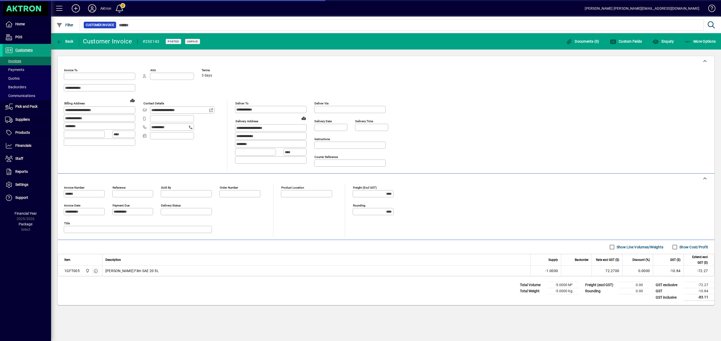
type input "**********"
type input "*******"
type input "**********"
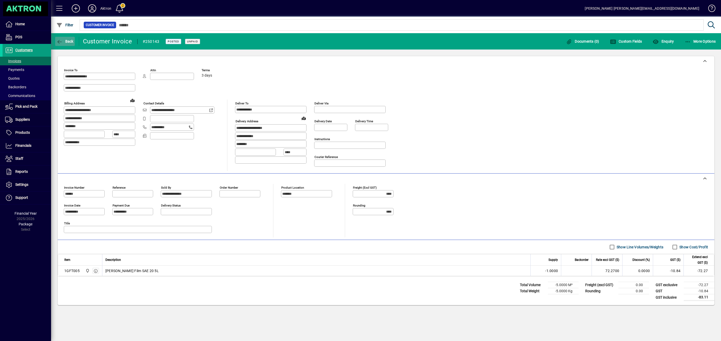
click at [60, 44] on icon "button" at bounding box center [59, 41] width 6 height 5
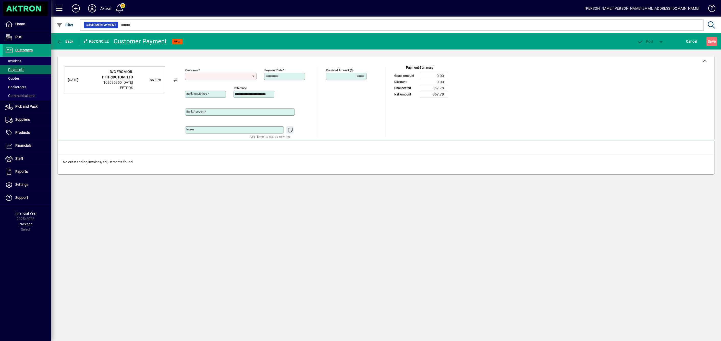
type input "**********"
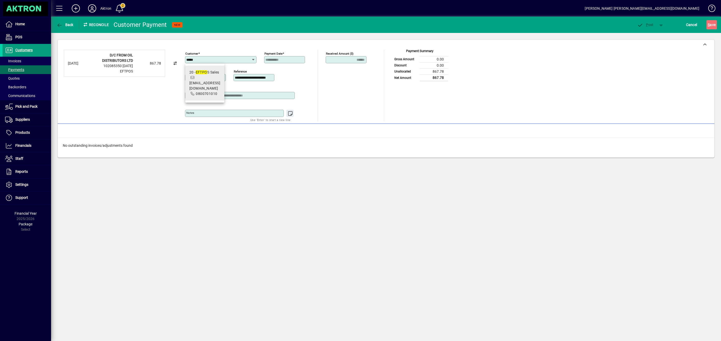
click at [200, 70] on em "EFTPO" at bounding box center [201, 72] width 11 height 4
type input "**********"
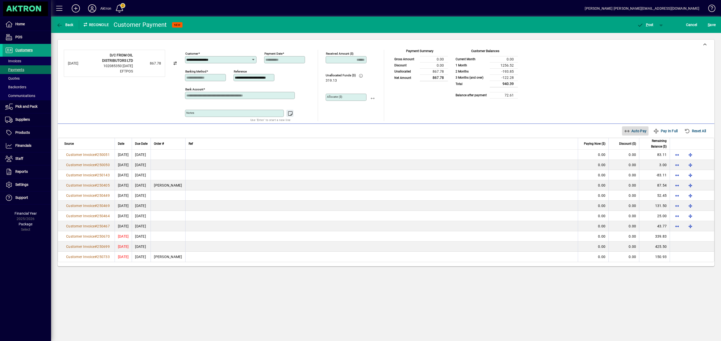
click at [636, 133] on span "Auto Pay" at bounding box center [635, 131] width 23 height 8
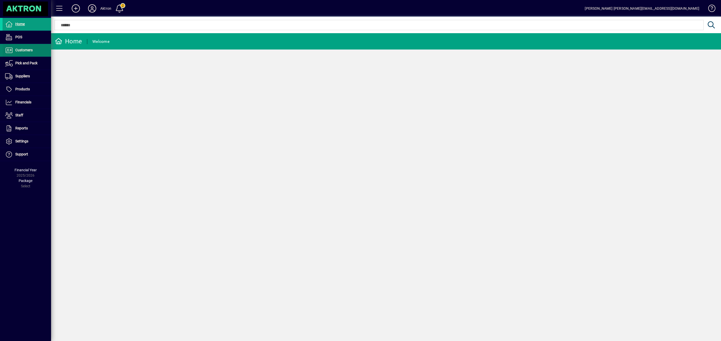
click at [24, 52] on span "Customers" at bounding box center [23, 50] width 17 height 4
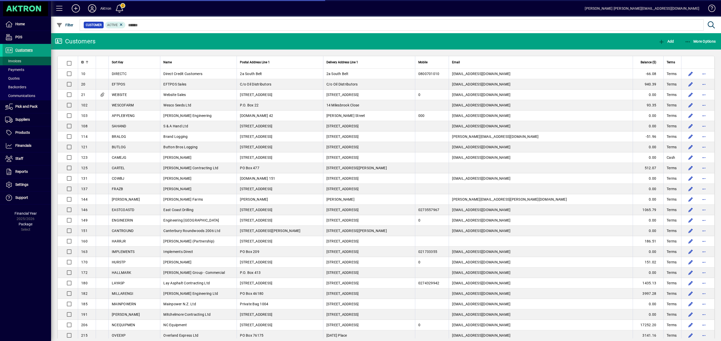
click at [17, 61] on span "Invoices" at bounding box center [13, 61] width 16 height 4
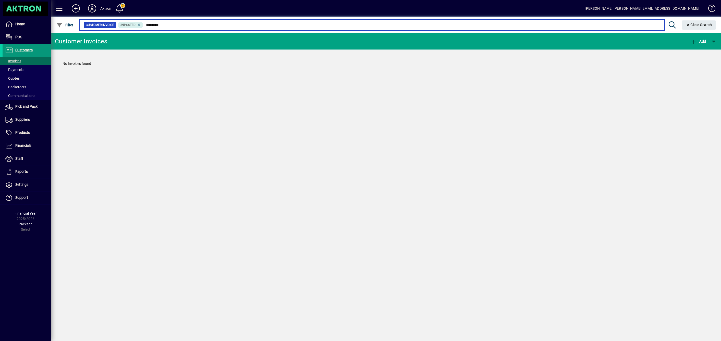
type input "********"
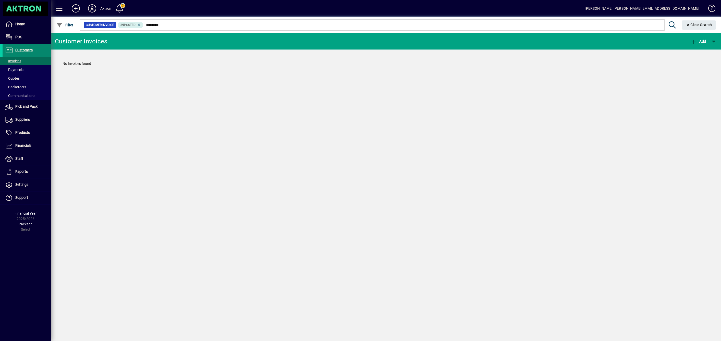
click at [21, 50] on span "Customers" at bounding box center [23, 50] width 17 height 4
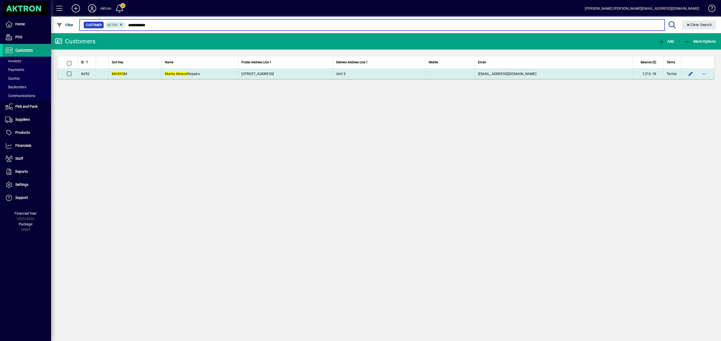
type input "**********"
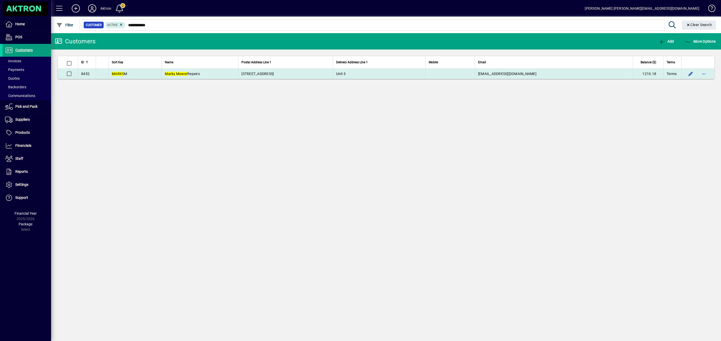
click at [187, 72] on em "Mower" at bounding box center [181, 74] width 11 height 4
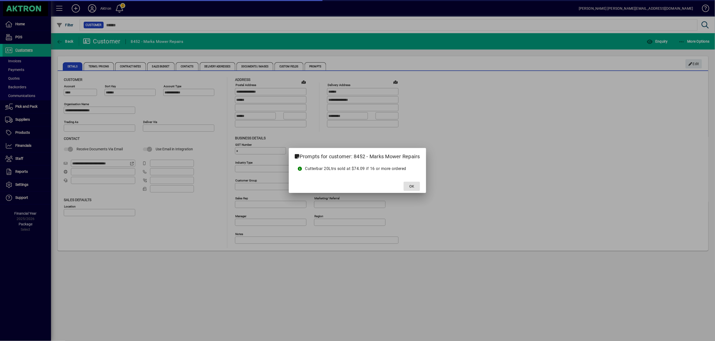
click at [410, 183] on span at bounding box center [412, 186] width 16 height 12
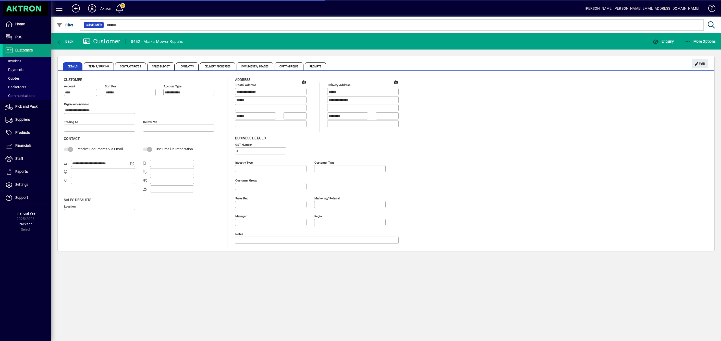
type input "**********"
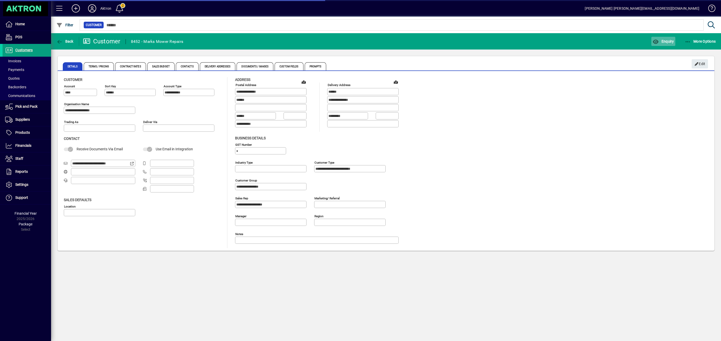
type input "**********"
click at [666, 43] on span "Enquiry" at bounding box center [663, 41] width 21 height 4
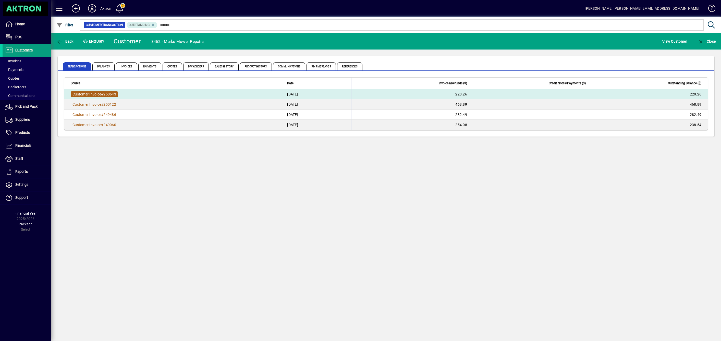
click at [103, 95] on span "#" at bounding box center [102, 94] width 2 height 4
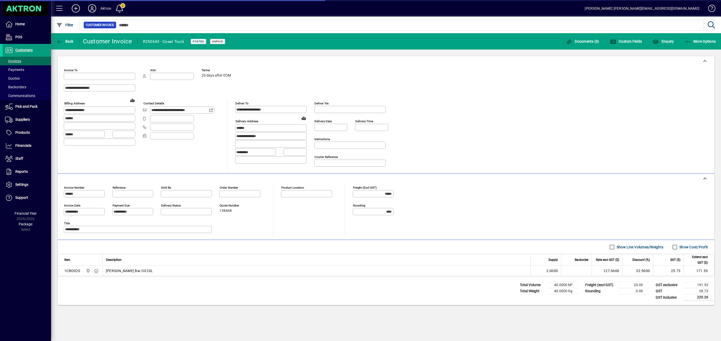
type input "**********"
type input "*******"
type input "**********"
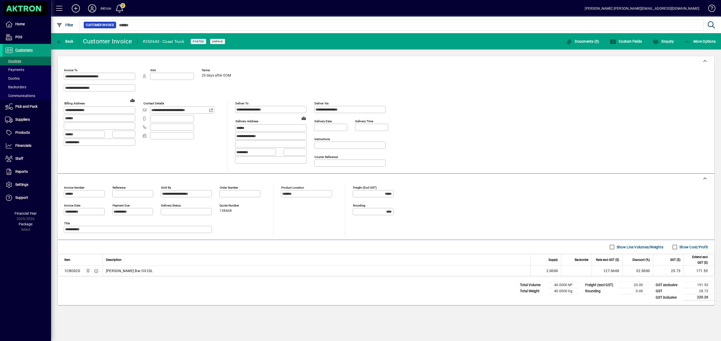
click at [59, 48] on mat-toolbar-row "Back Customer Invoice #250643 - Coast Truck Posted Unpaid Documents (0) Custom …" at bounding box center [386, 41] width 670 height 16
click at [60, 44] on icon "button" at bounding box center [59, 41] width 6 height 5
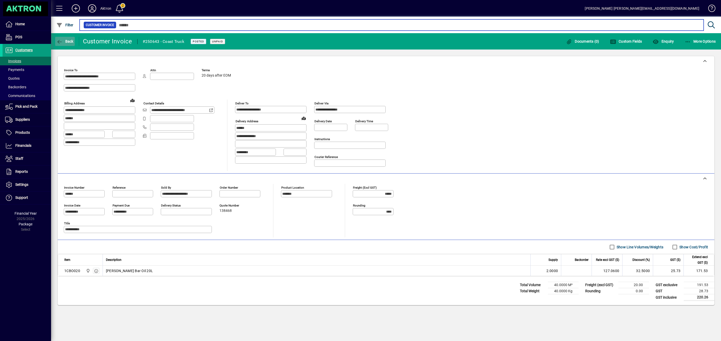
type input "********"
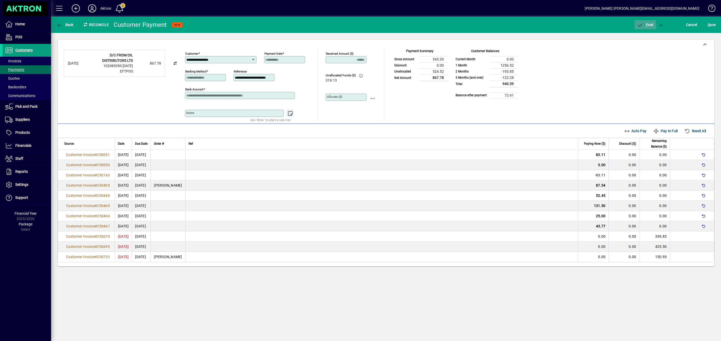
click at [647, 26] on span "P" at bounding box center [647, 25] width 2 height 4
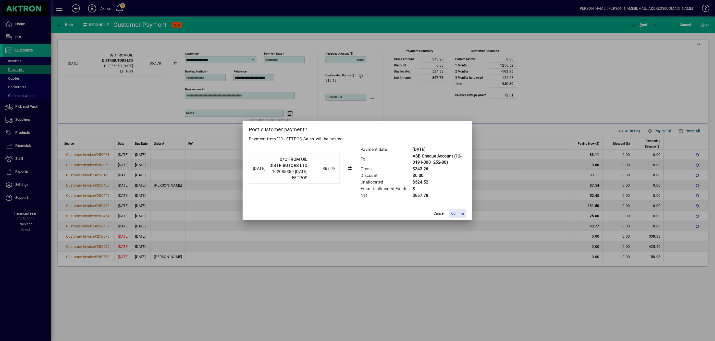
click at [459, 211] on span "Confirm" at bounding box center [458, 213] width 13 height 5
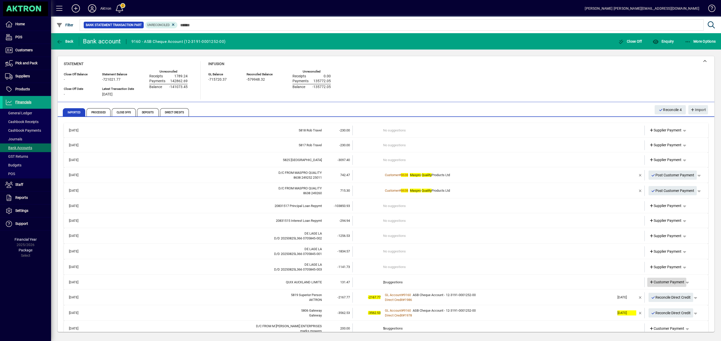
click at [649, 281] on icon at bounding box center [651, 283] width 5 height 4
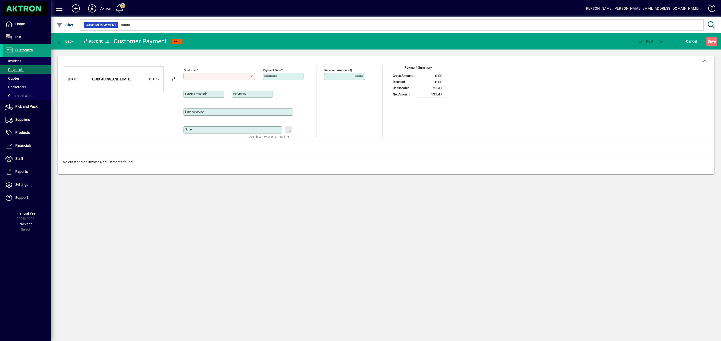
type input "**********"
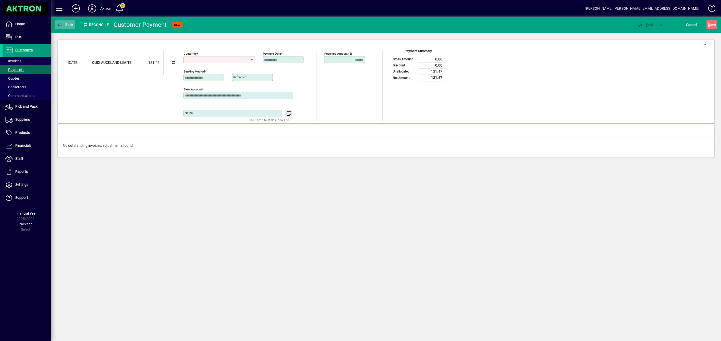
click at [57, 26] on icon "button" at bounding box center [59, 25] width 6 height 5
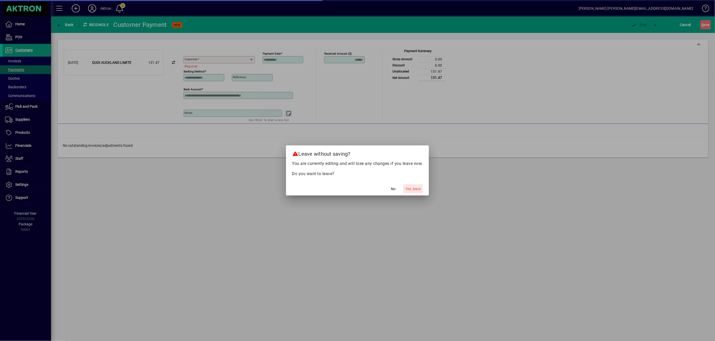
click at [411, 188] on span "Yes, leave" at bounding box center [413, 188] width 15 height 5
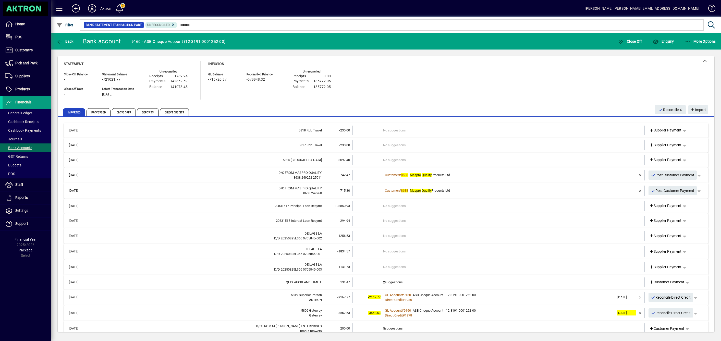
click at [393, 278] on td "2 suggestions" at bounding box center [499, 282] width 232 height 10
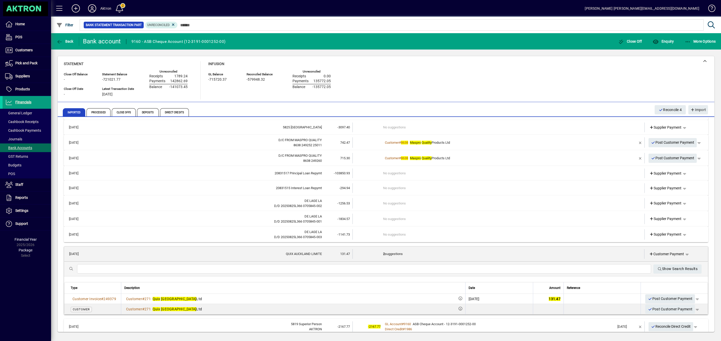
scroll to position [77, 0]
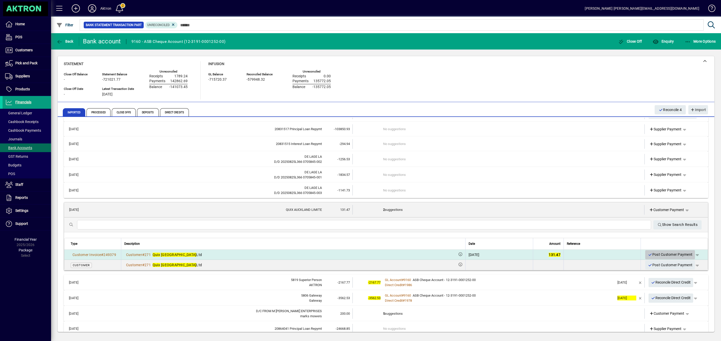
click at [665, 254] on span "Post Customer Payment" at bounding box center [670, 254] width 45 height 8
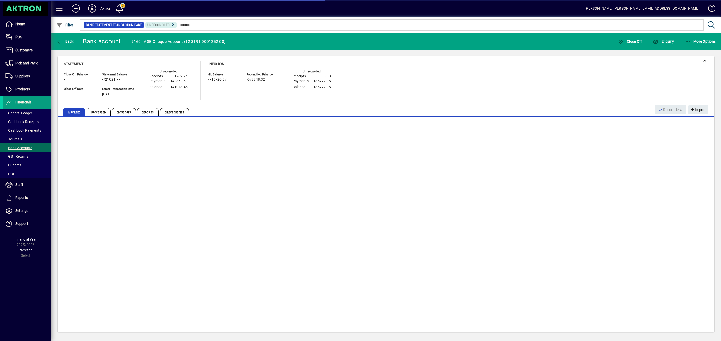
scroll to position [23, 0]
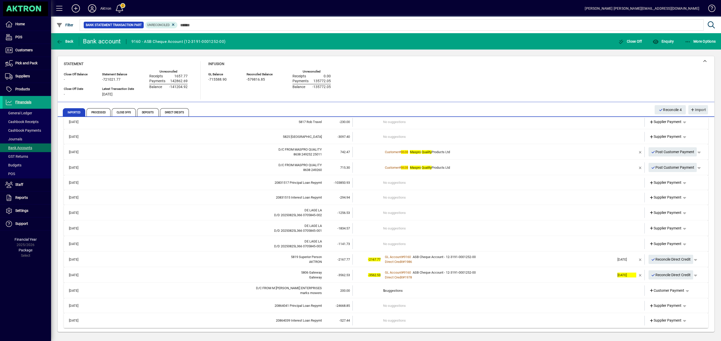
click at [394, 290] on td "5 suggestions" at bounding box center [499, 290] width 232 height 10
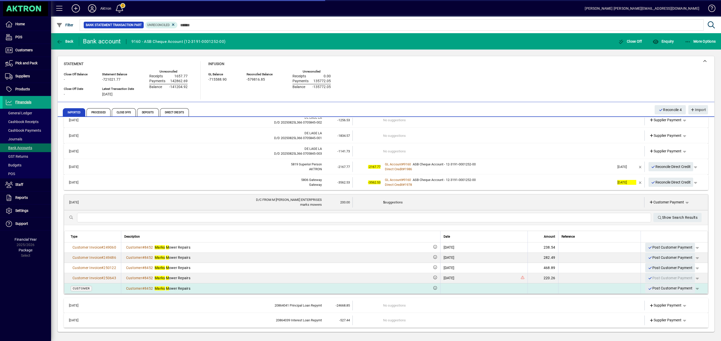
scroll to position [116, 0]
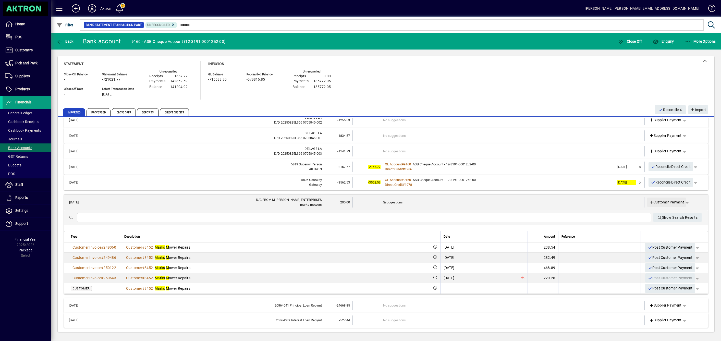
click at [649, 201] on icon at bounding box center [651, 203] width 5 height 4
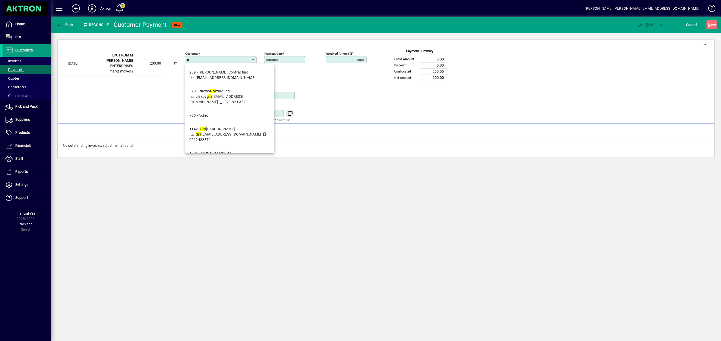
type input "*"
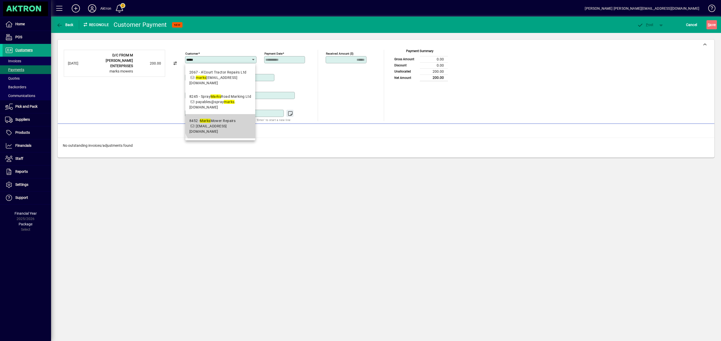
click at [222, 114] on mat-option "8452 - Marks Mower Repairs mark.repairs2020@gmail.com" at bounding box center [220, 126] width 70 height 24
type input "**********"
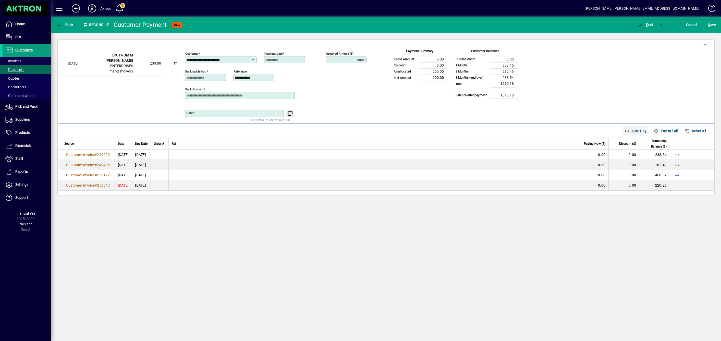
click at [634, 129] on span "Auto Pay" at bounding box center [635, 131] width 23 height 8
click at [646, 25] on span "P" at bounding box center [647, 25] width 2 height 4
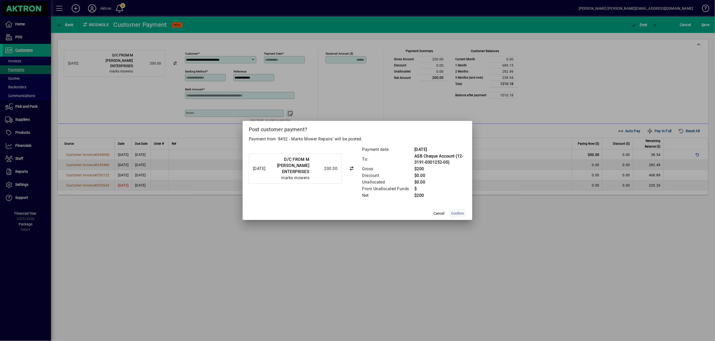
click at [456, 211] on span "Confirm" at bounding box center [458, 213] width 13 height 5
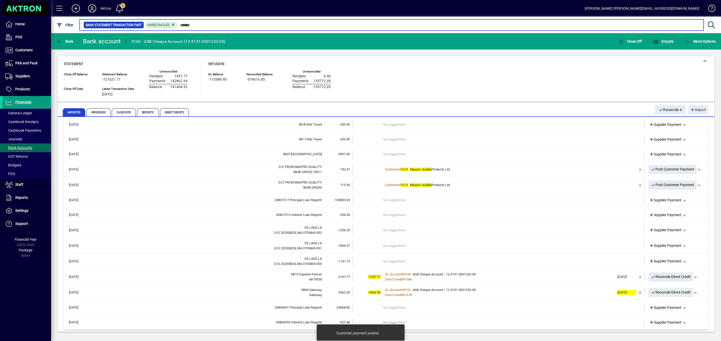
scroll to position [8, 0]
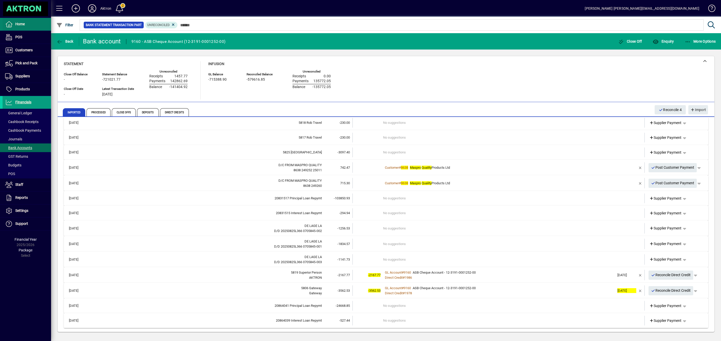
click at [20, 27] on span "Home" at bounding box center [14, 24] width 22 height 6
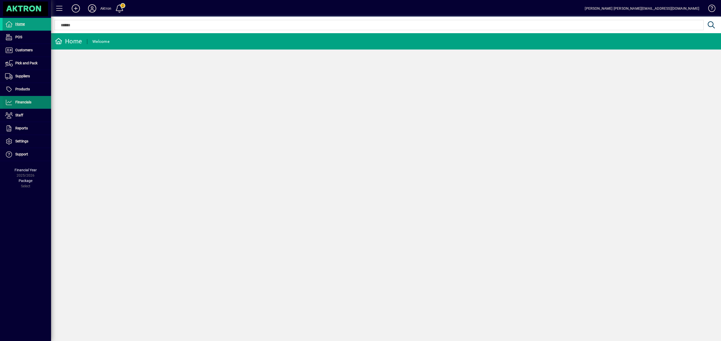
click at [22, 100] on span "Financials" at bounding box center [23, 102] width 16 height 4
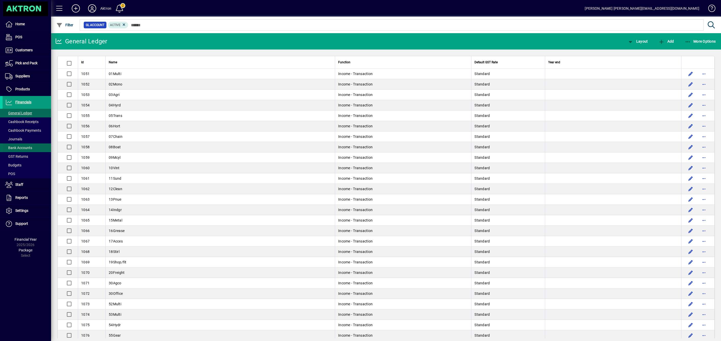
click at [24, 147] on span "Bank Accounts" at bounding box center [18, 148] width 27 height 4
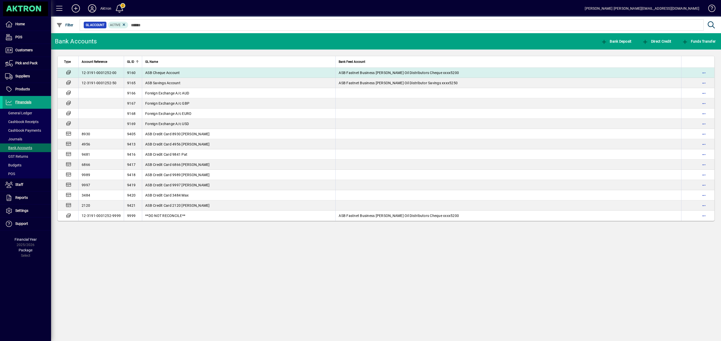
click at [364, 71] on span "ASB Fastnet Business Lisa McNeillC Oil Distributors Cheque xxxx5200" at bounding box center [399, 73] width 120 height 4
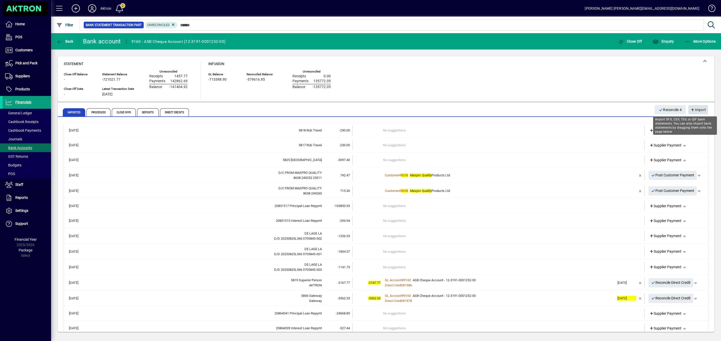
click at [699, 107] on span "Import" at bounding box center [698, 110] width 16 height 8
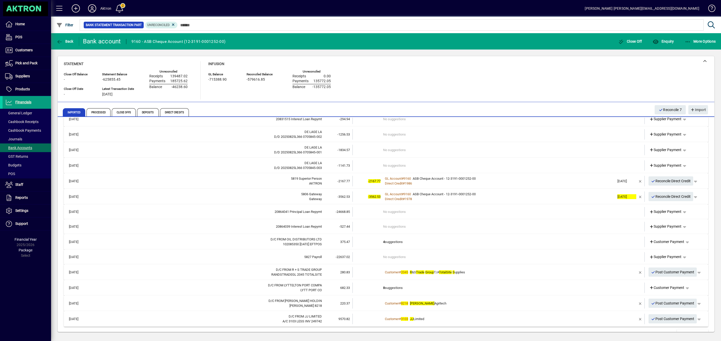
scroll to position [114, 0]
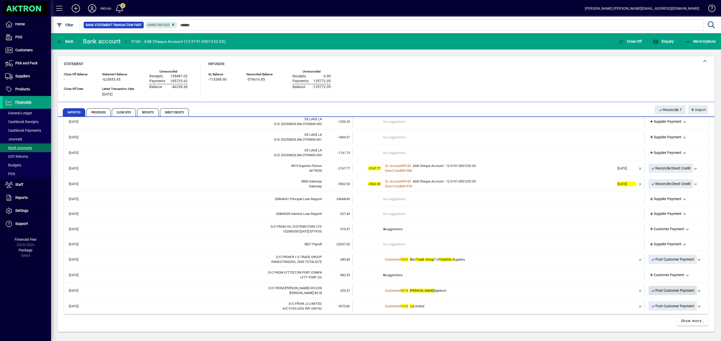
click at [668, 290] on span "Post Customer Payment" at bounding box center [672, 290] width 43 height 8
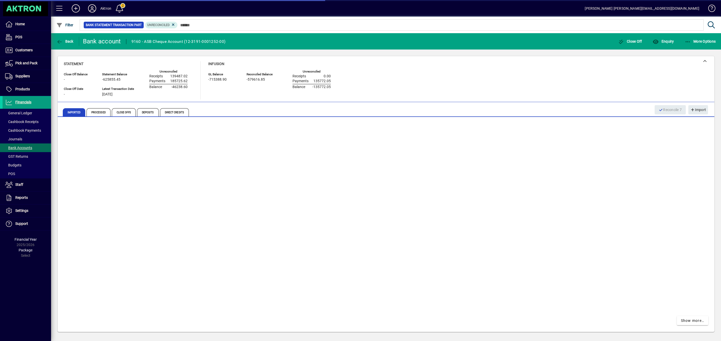
scroll to position [99, 0]
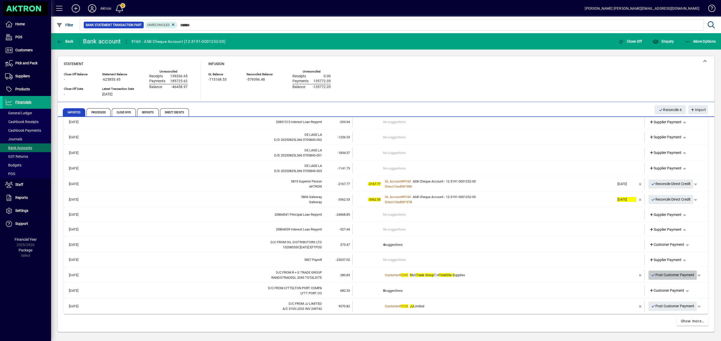
click at [667, 274] on span "Post Customer Payment" at bounding box center [672, 275] width 43 height 8
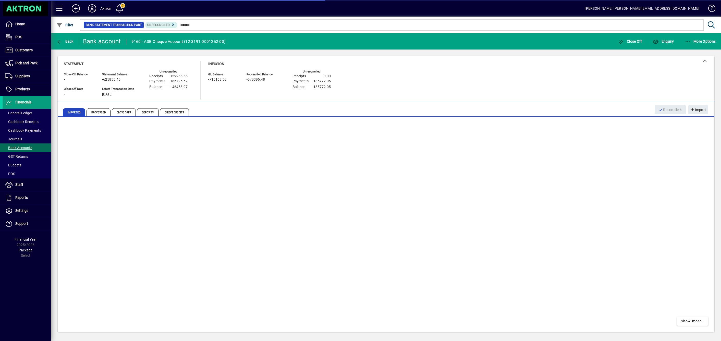
scroll to position [83, 0]
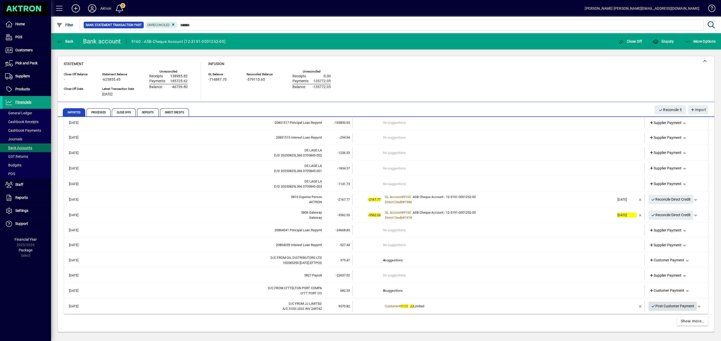
click at [673, 305] on span "Post Customer Payment" at bounding box center [672, 306] width 43 height 8
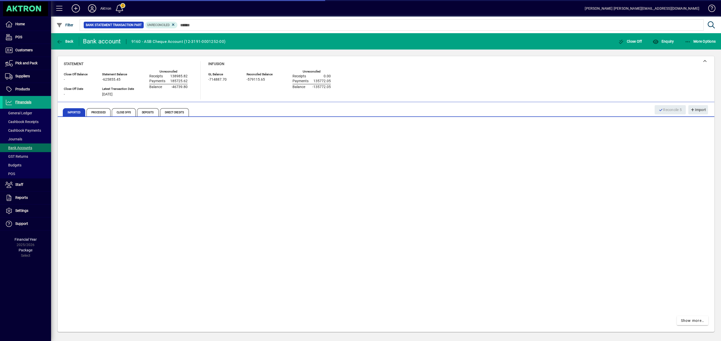
scroll to position [67, 0]
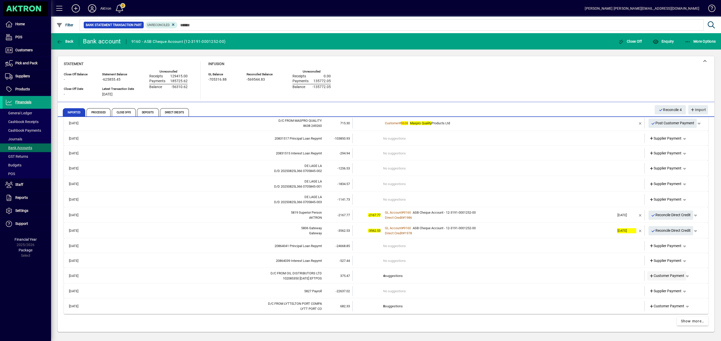
click at [649, 274] on icon at bounding box center [651, 276] width 5 height 4
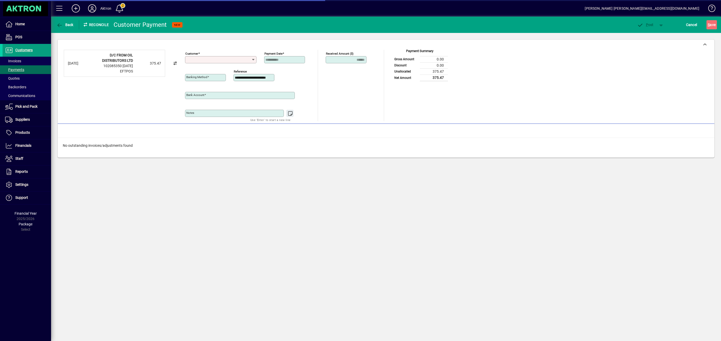
type input "**********"
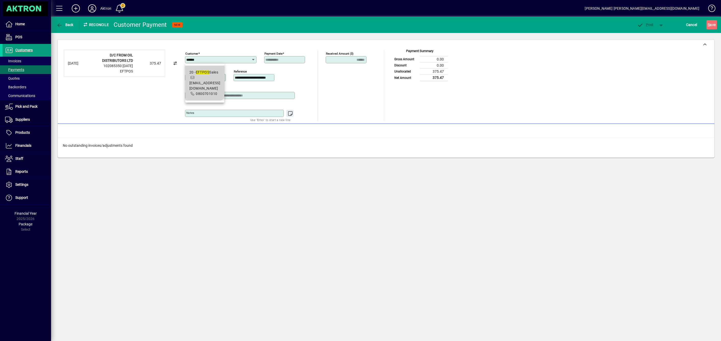
click at [204, 70] on div "20 - EFTPOS Sales" at bounding box center [204, 72] width 31 height 5
type input "**********"
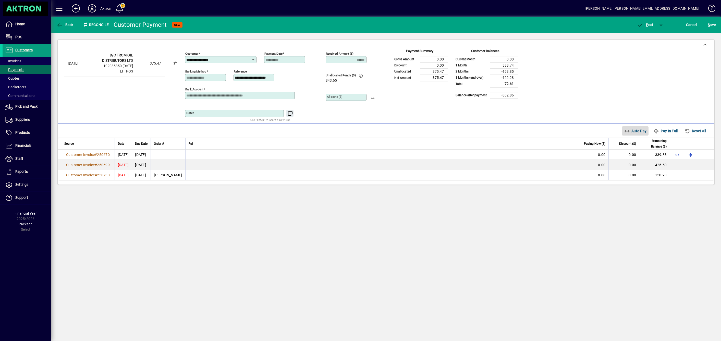
click at [632, 132] on span "Auto Pay" at bounding box center [635, 131] width 23 height 8
click at [652, 28] on span "button" at bounding box center [646, 25] width 22 height 12
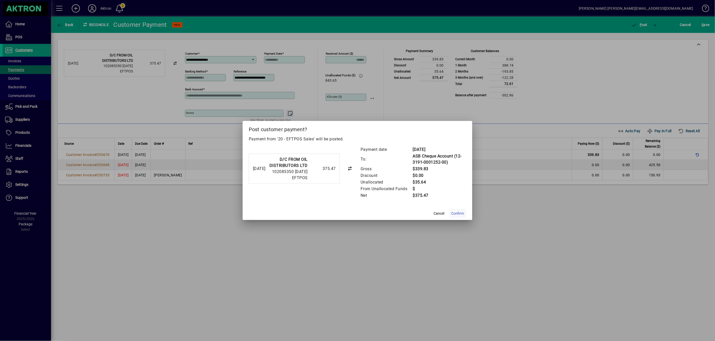
click at [453, 210] on span at bounding box center [458, 213] width 17 height 12
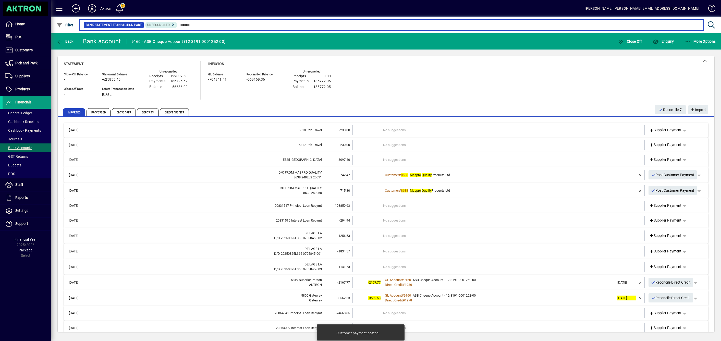
scroll to position [114, 0]
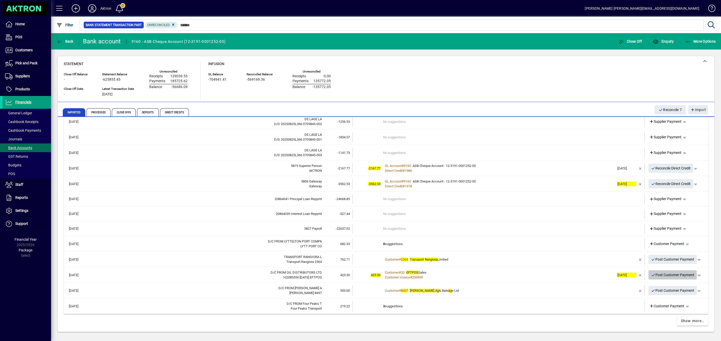
click at [656, 273] on span "Post Customer Payment" at bounding box center [672, 275] width 43 height 8
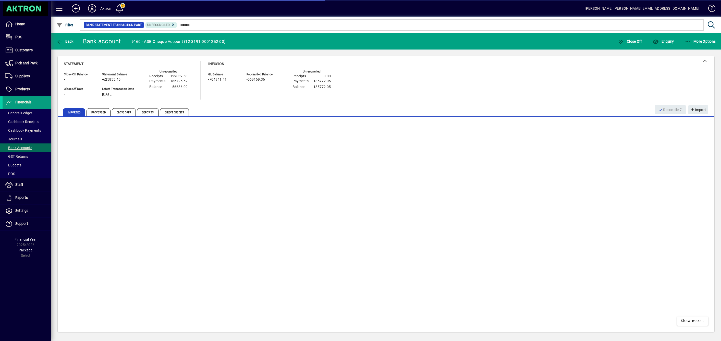
scroll to position [99, 0]
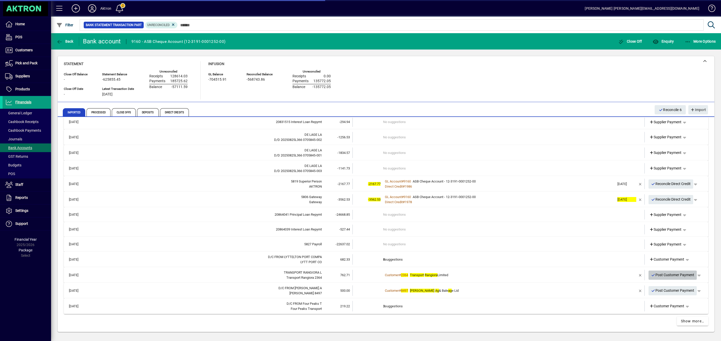
click at [667, 274] on span "Post Customer Payment" at bounding box center [672, 275] width 43 height 8
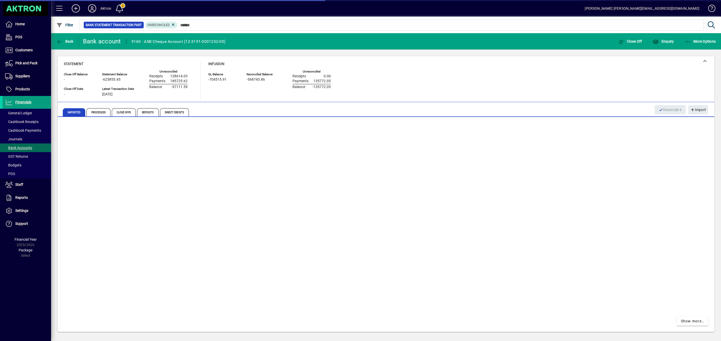
scroll to position [83, 0]
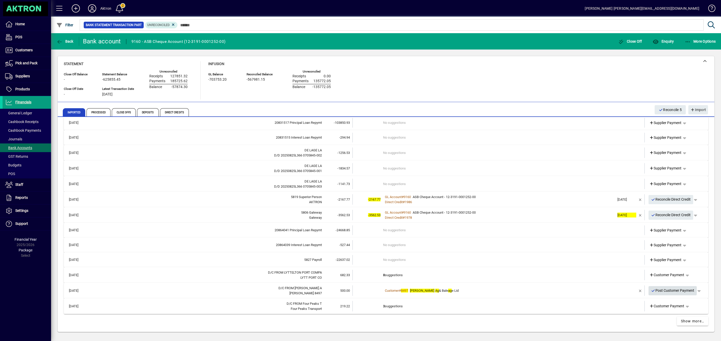
click at [664, 291] on span "Post Customer Payment" at bounding box center [672, 290] width 43 height 8
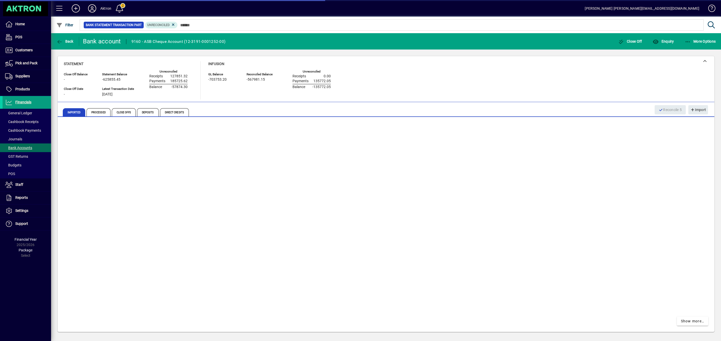
scroll to position [67, 0]
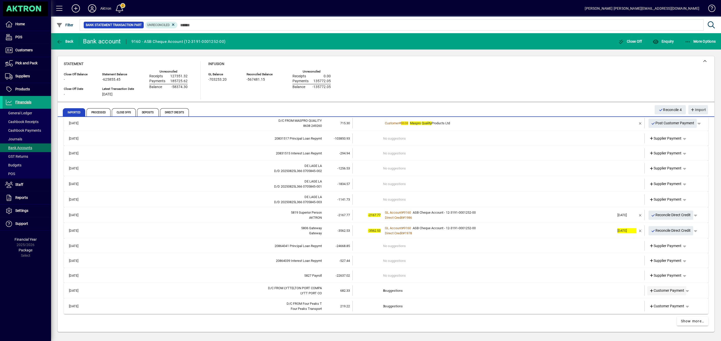
click at [649, 290] on icon at bounding box center [651, 291] width 5 height 4
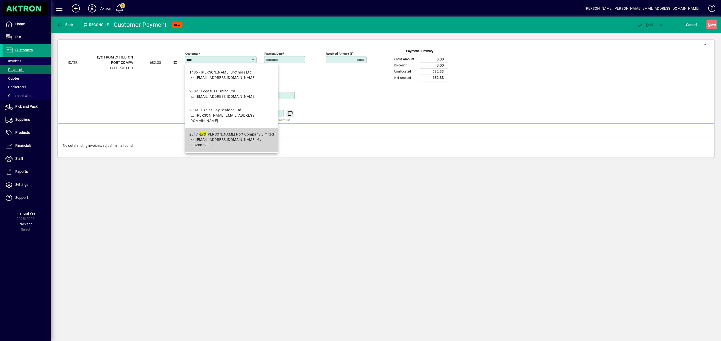
click at [257, 138] on icon at bounding box center [259, 140] width 5 height 4
type input "**********"
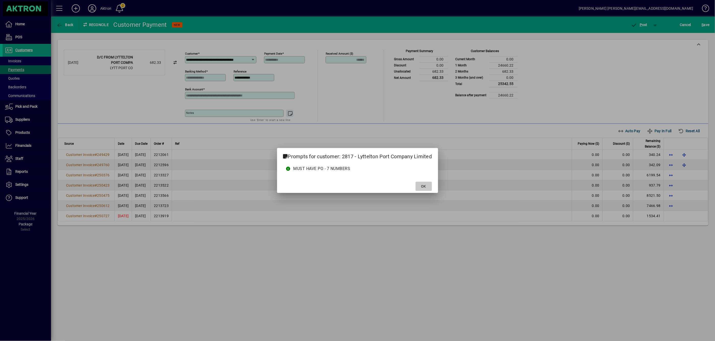
click at [426, 188] on span "OK" at bounding box center [423, 186] width 5 height 5
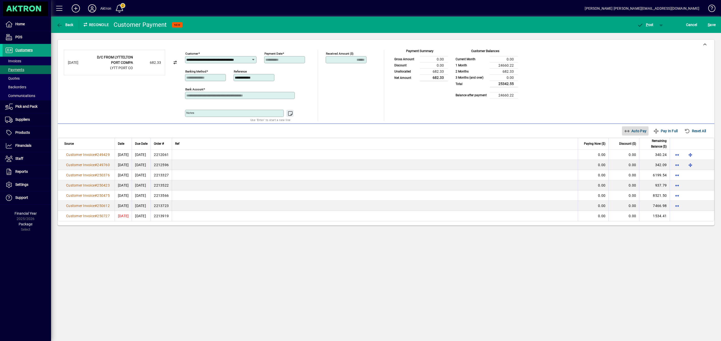
click at [631, 132] on span "Auto Pay" at bounding box center [635, 131] width 23 height 8
click at [646, 25] on span "P" at bounding box center [647, 25] width 2 height 4
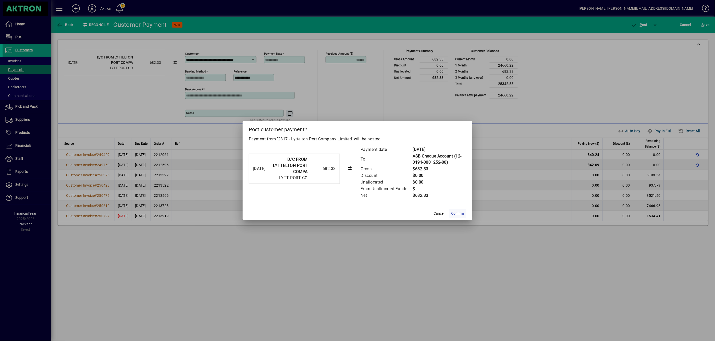
click at [457, 214] on span "Confirm" at bounding box center [458, 213] width 13 height 5
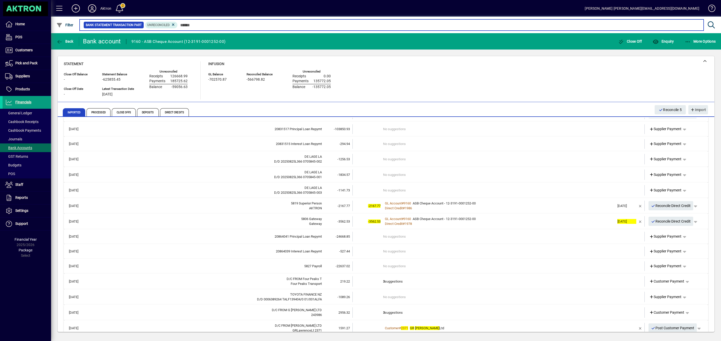
scroll to position [114, 0]
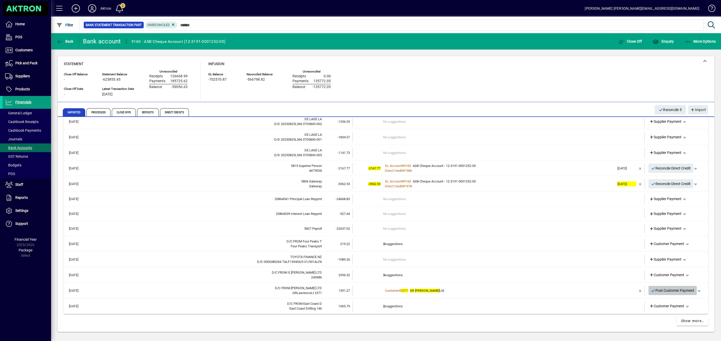
click at [667, 290] on span "Post Customer Payment" at bounding box center [672, 290] width 43 height 8
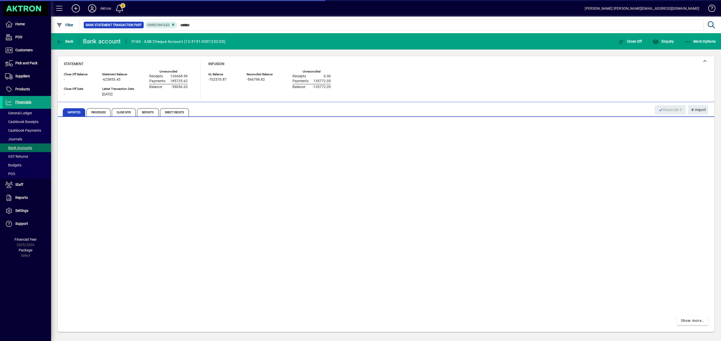
scroll to position [99, 0]
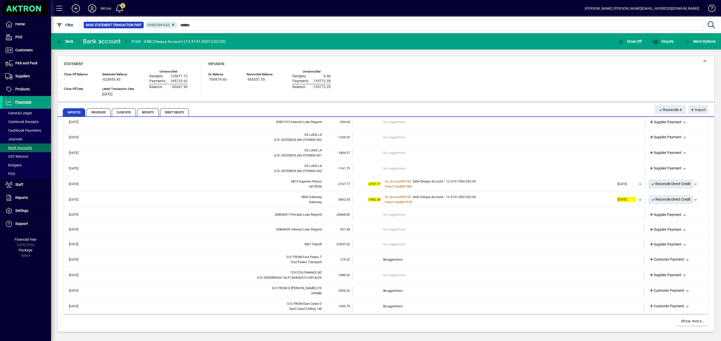
click at [392, 289] on td "3 suggestions" at bounding box center [499, 290] width 232 height 10
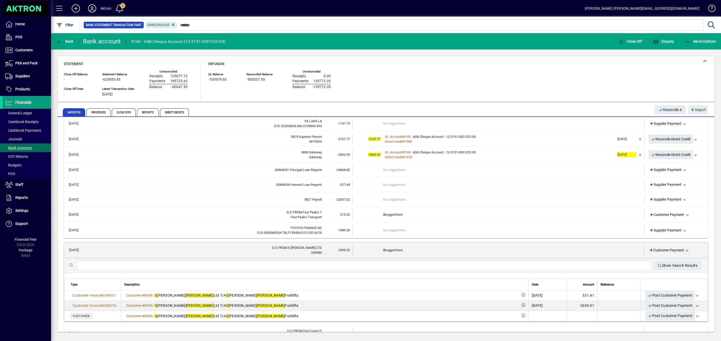
scroll to position [172, 0]
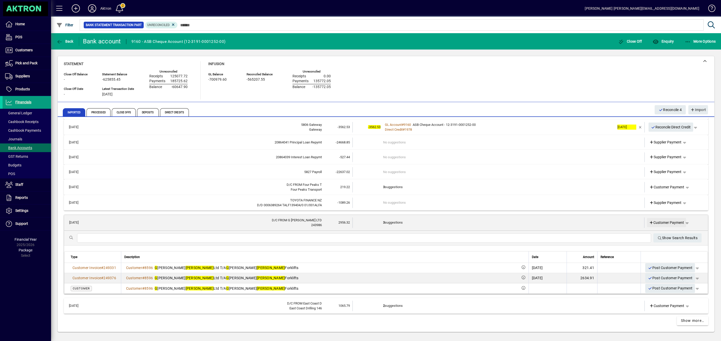
click at [649, 221] on icon at bounding box center [651, 223] width 5 height 4
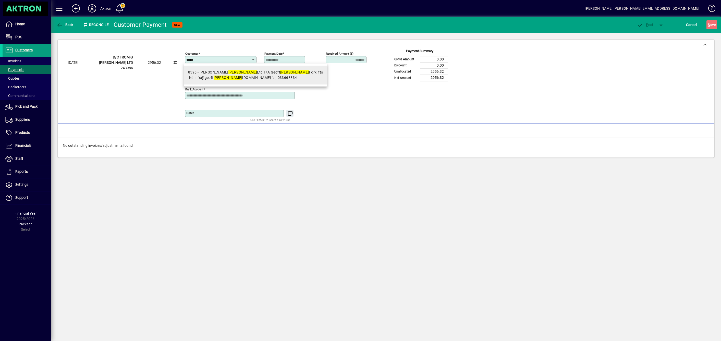
click at [217, 76] on em "dench" at bounding box center [228, 78] width 29 height 4
type input "**********"
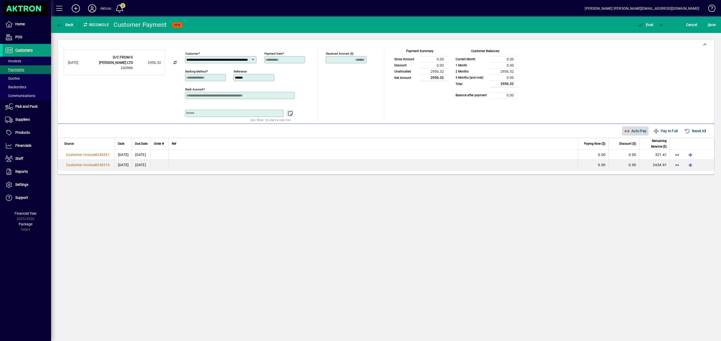
click at [631, 130] on span "Auto Pay" at bounding box center [635, 131] width 23 height 8
click at [648, 21] on span "button" at bounding box center [646, 25] width 22 height 12
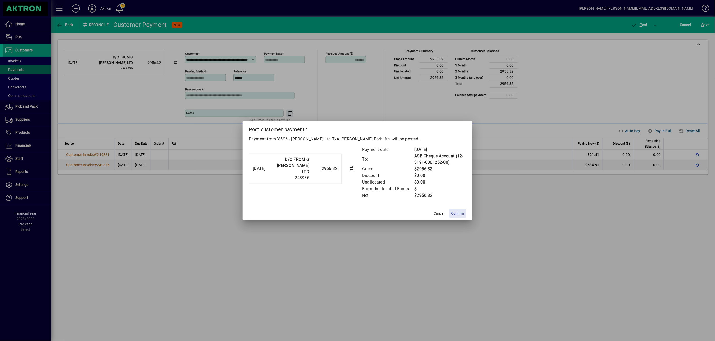
click at [464, 213] on span "Confirm" at bounding box center [458, 213] width 13 height 5
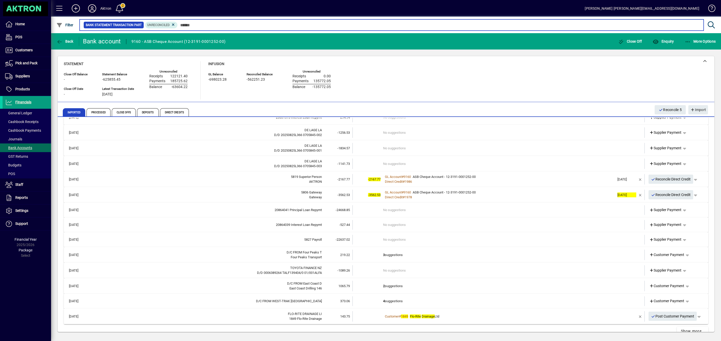
scroll to position [113, 0]
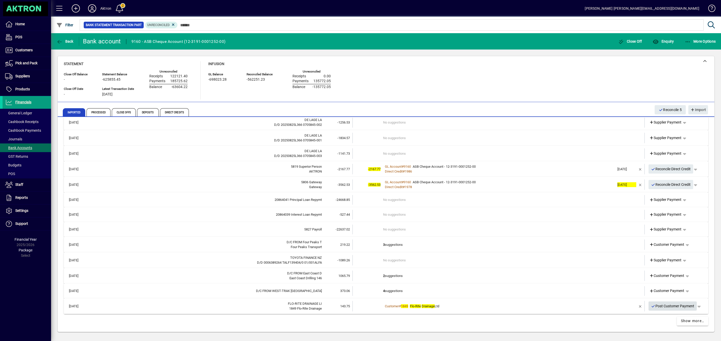
click at [660, 306] on span "Post Customer Payment" at bounding box center [672, 306] width 43 height 8
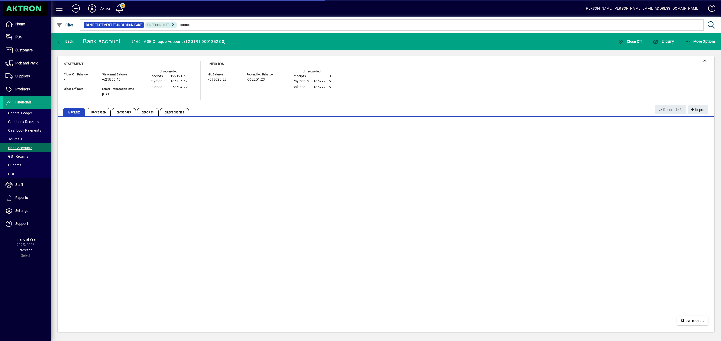
scroll to position [98, 0]
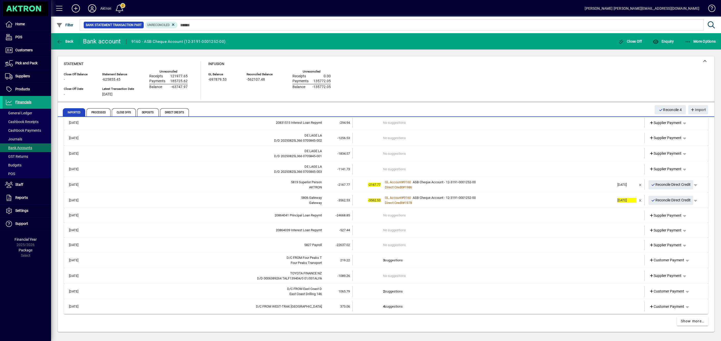
click at [389, 258] on td "3 suggestions" at bounding box center [499, 260] width 232 height 10
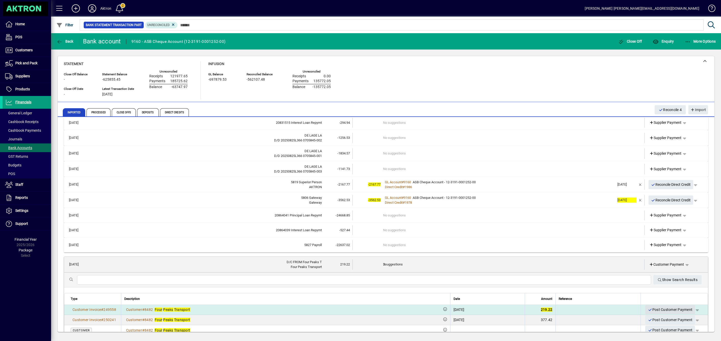
click at [651, 308] on span "Post Customer Payment" at bounding box center [670, 310] width 45 height 8
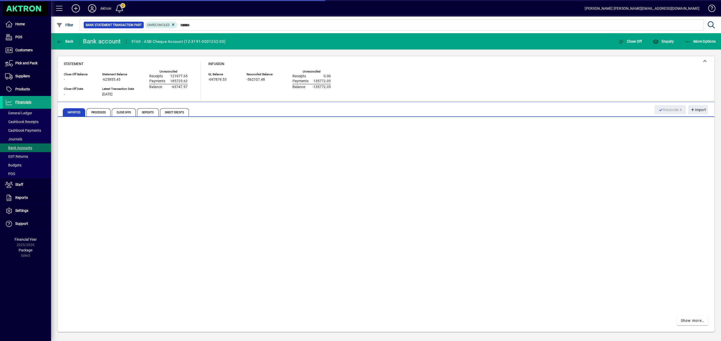
scroll to position [82, 0]
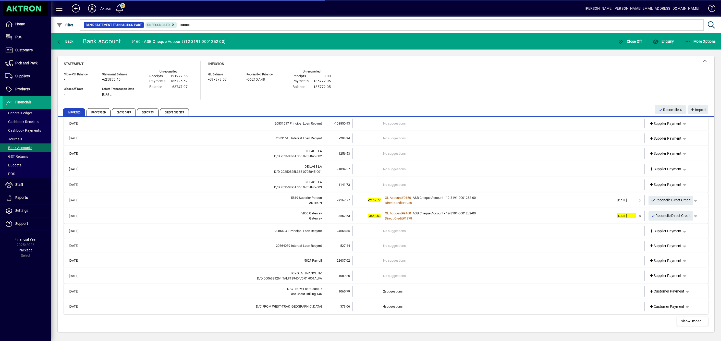
click at [388, 291] on td "2 suggestions" at bounding box center [499, 291] width 232 height 10
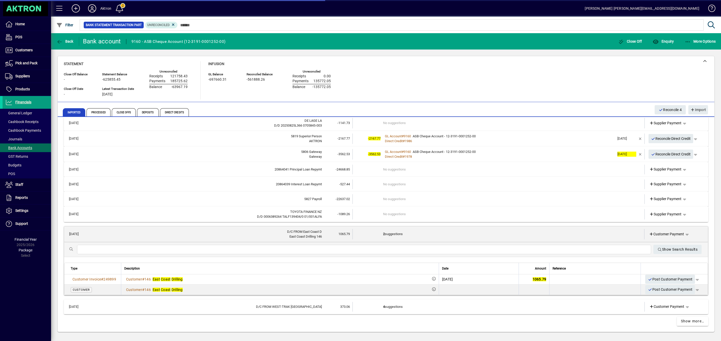
scroll to position [145, 0]
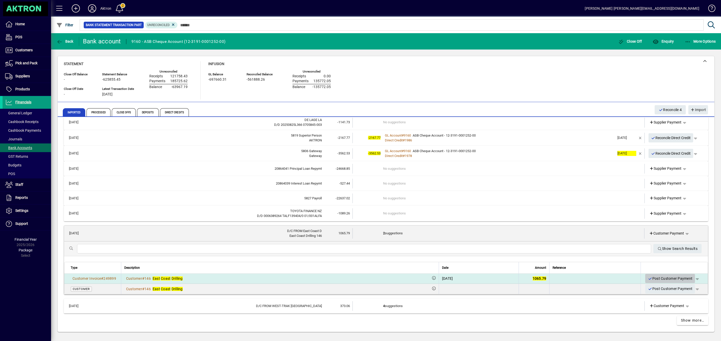
click at [653, 279] on span "Post Customer Payment" at bounding box center [670, 278] width 45 height 8
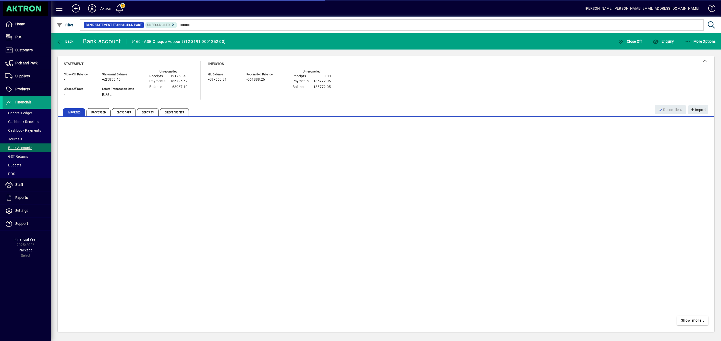
scroll to position [67, 0]
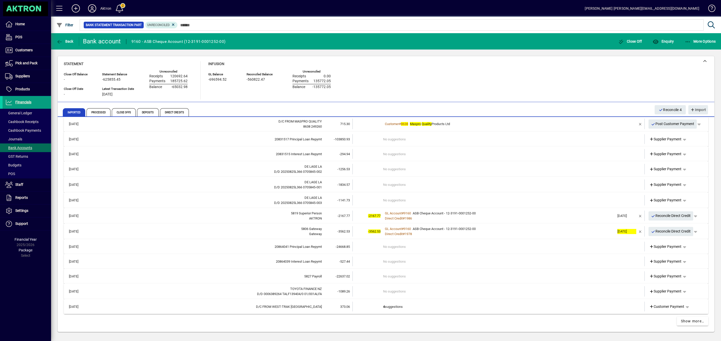
click at [397, 306] on td "4 suggestions" at bounding box center [499, 307] width 232 height 10
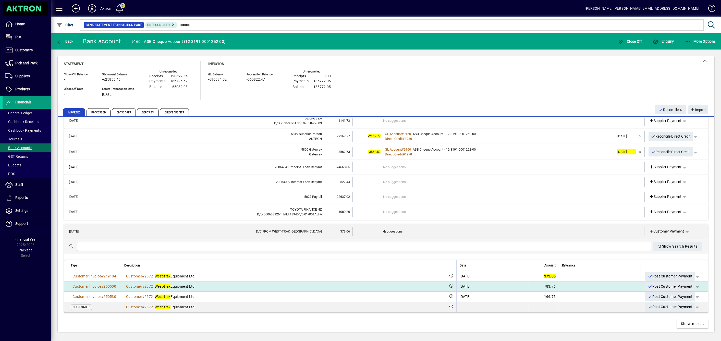
scroll to position [150, 0]
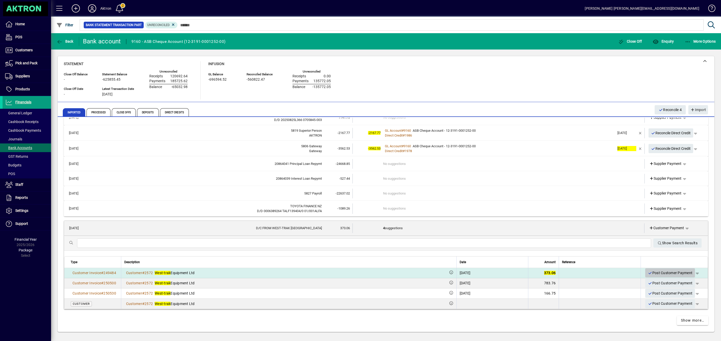
click at [652, 272] on span "Post Customer Payment" at bounding box center [670, 273] width 45 height 8
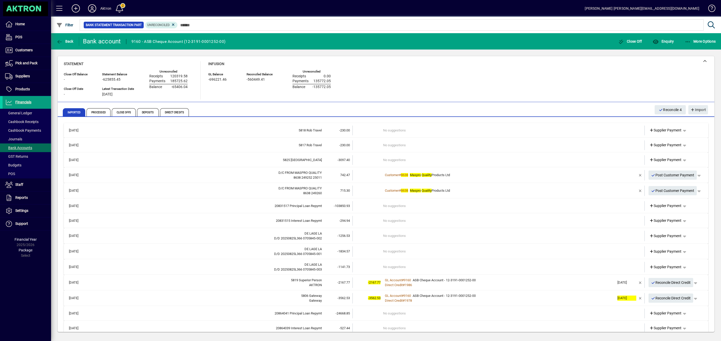
scroll to position [52, 0]
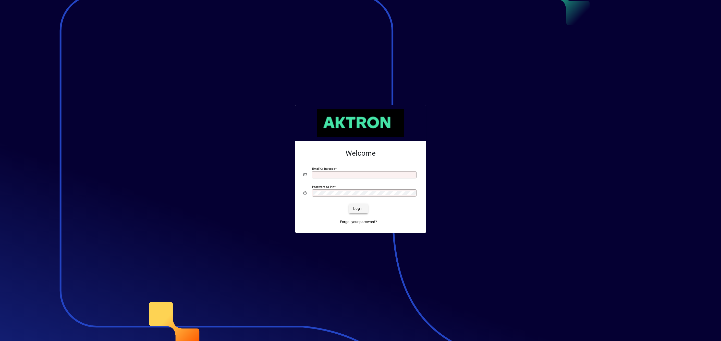
type input "**********"
click at [362, 209] on span "Login" at bounding box center [358, 208] width 10 height 5
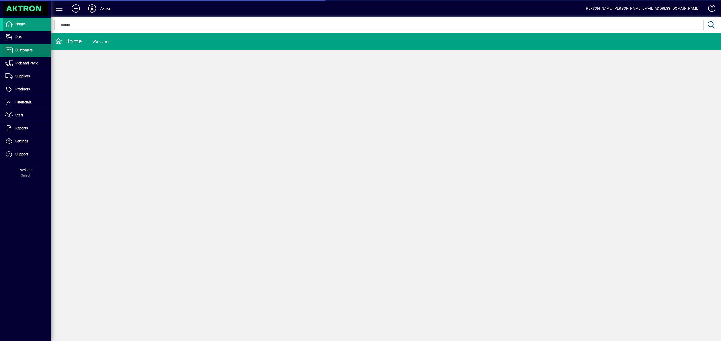
click at [20, 49] on span "Customers" at bounding box center [23, 50] width 17 height 4
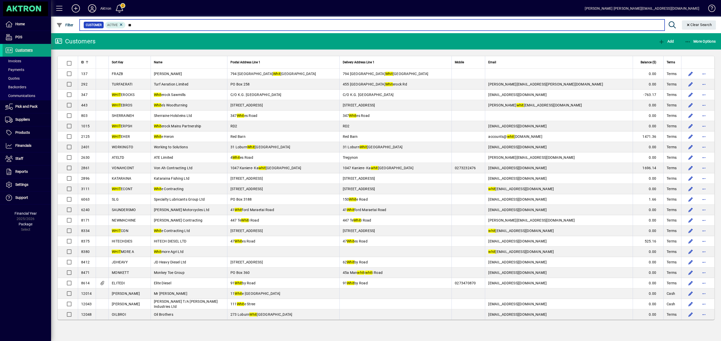
type input "*"
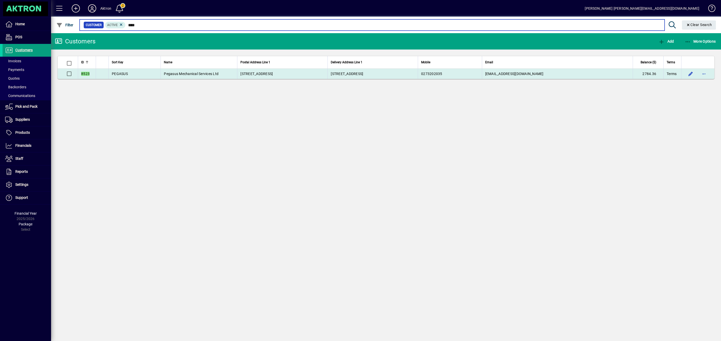
type input "****"
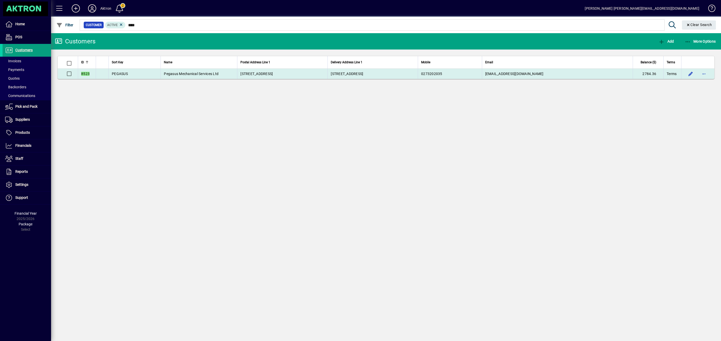
click at [204, 74] on span "Pegasus Mechanical Services Ltd" at bounding box center [191, 74] width 55 height 4
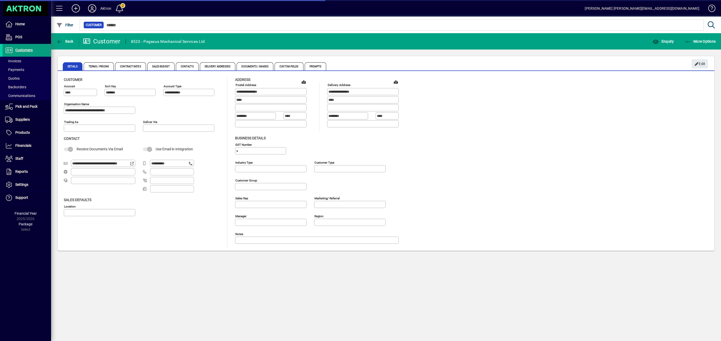
type input "**********"
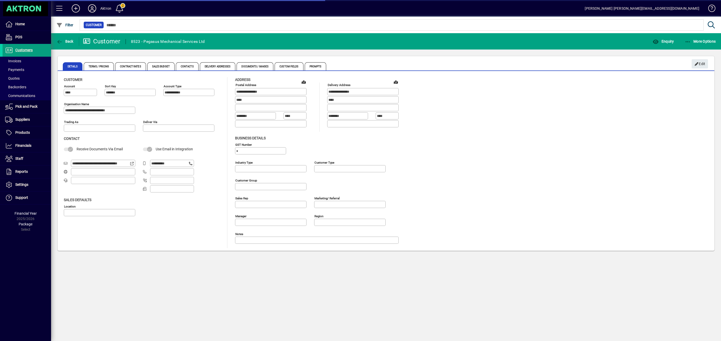
type input "**********"
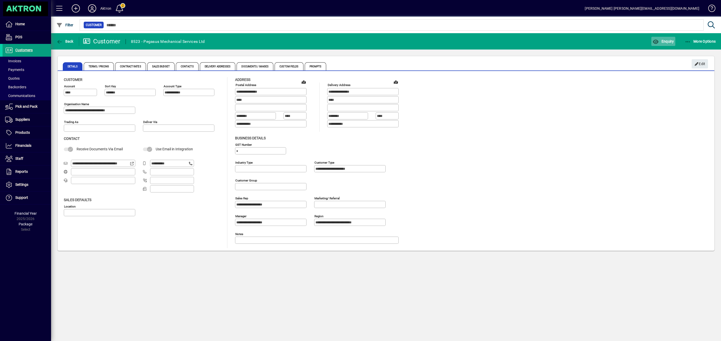
click at [667, 43] on span "Enquiry" at bounding box center [663, 41] width 21 height 4
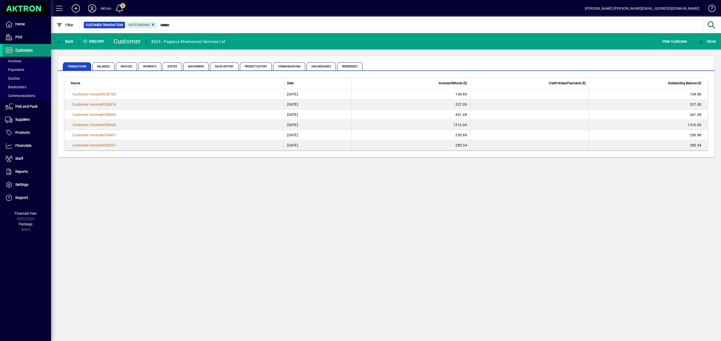
click at [17, 51] on span "Customers" at bounding box center [23, 50] width 17 height 4
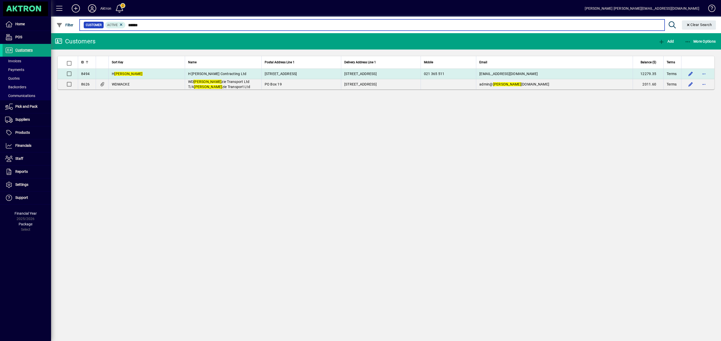
type input "******"
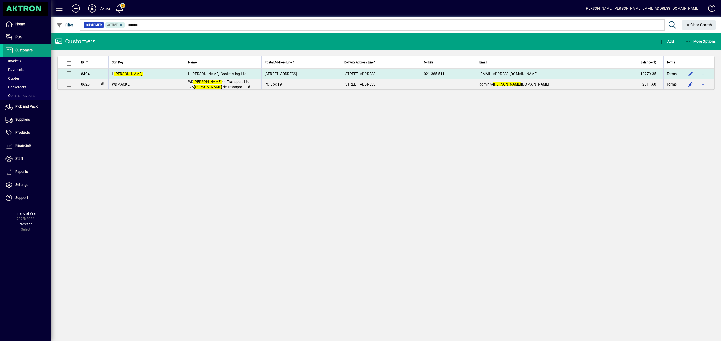
click at [188, 72] on span "H [PERSON_NAME] Contracting Ltd" at bounding box center [217, 74] width 58 height 4
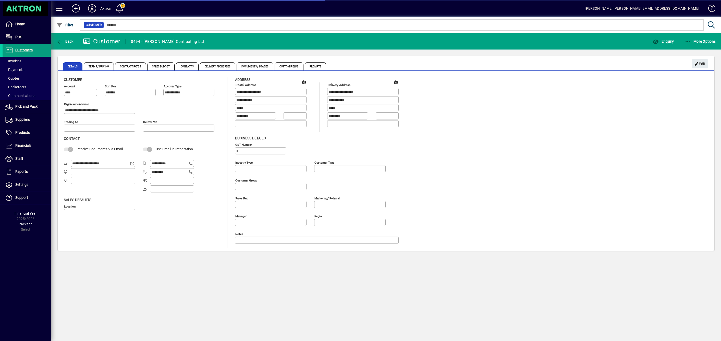
type input "**********"
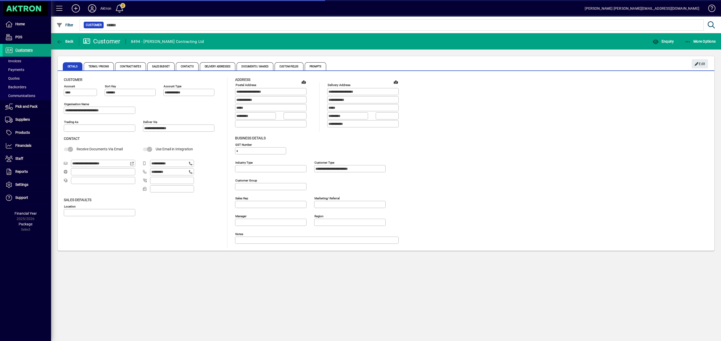
type input "**********"
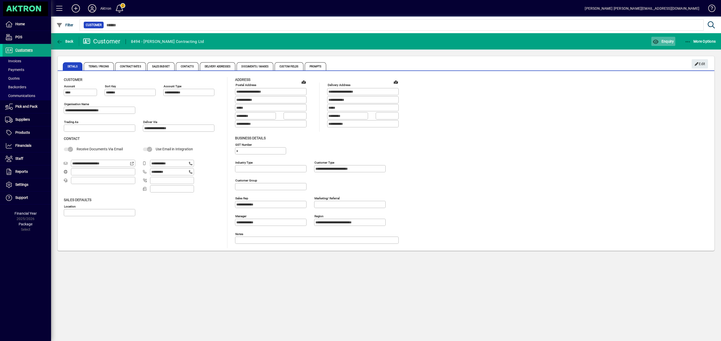
click at [666, 44] on span "button" at bounding box center [663, 41] width 24 height 12
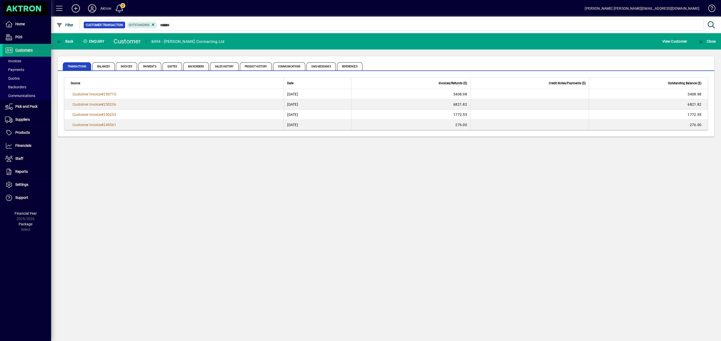
click at [23, 47] on span "Customers" at bounding box center [18, 50] width 30 height 6
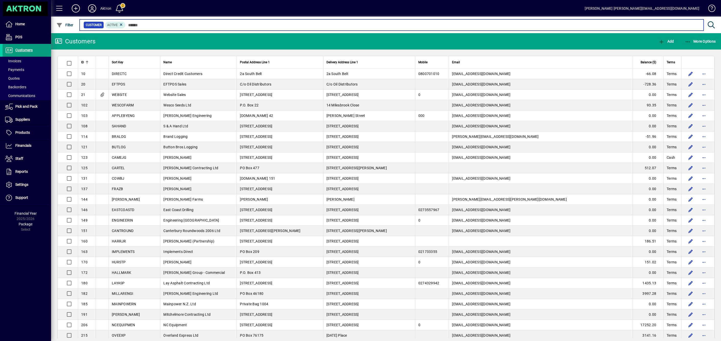
type input "*"
type input "****"
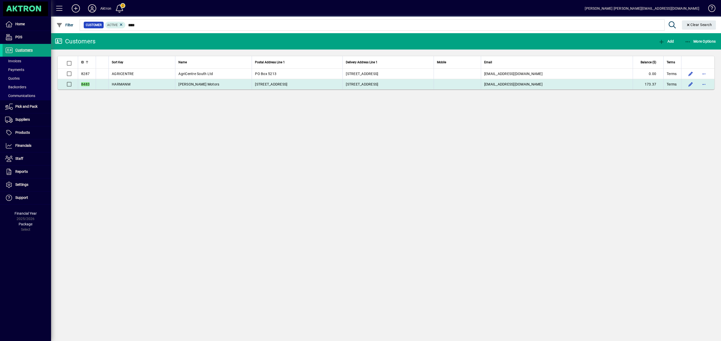
click at [127, 83] on span "HARMANM" at bounding box center [121, 84] width 19 height 4
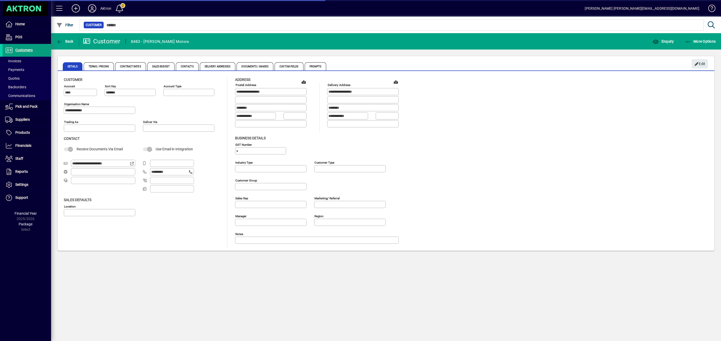
type input "**********"
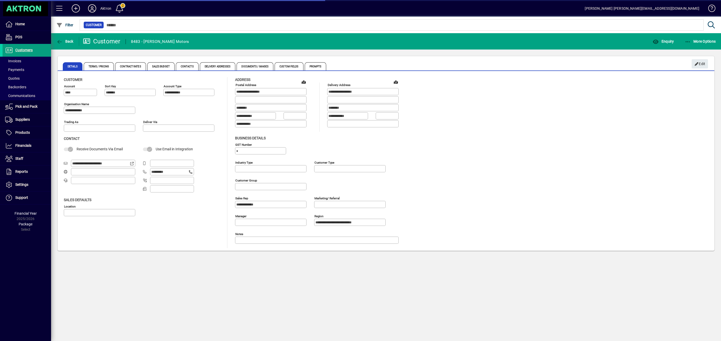
type input "**********"
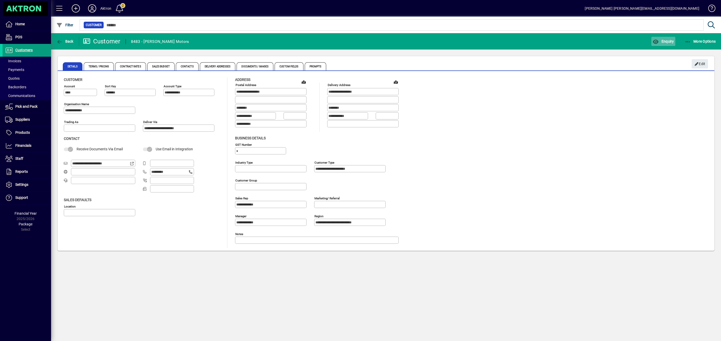
click at [673, 44] on span "button" at bounding box center [663, 41] width 24 height 12
